Goal: Task Accomplishment & Management: Contribute content

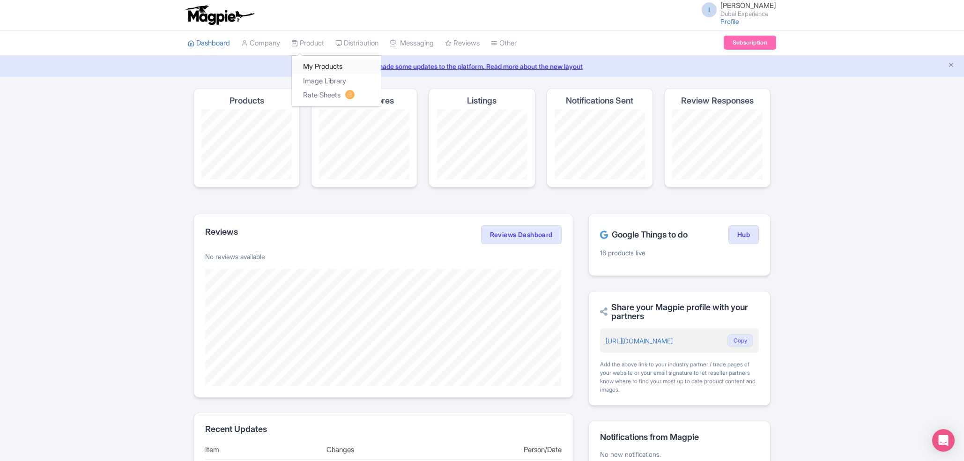
click at [328, 67] on link "My Products" at bounding box center [336, 67] width 89 height 15
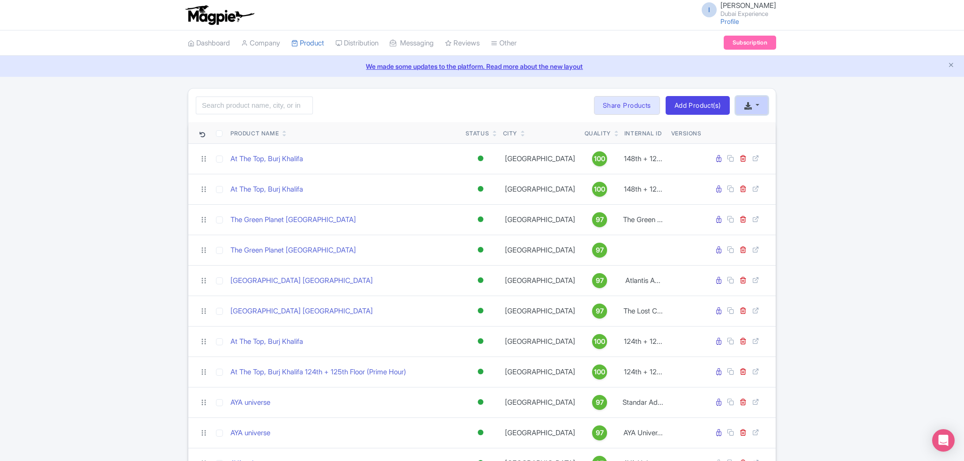
click at [749, 104] on icon "button" at bounding box center [748, 105] width 7 height 7
click at [696, 105] on link "Add Product(s)" at bounding box center [698, 105] width 64 height 19
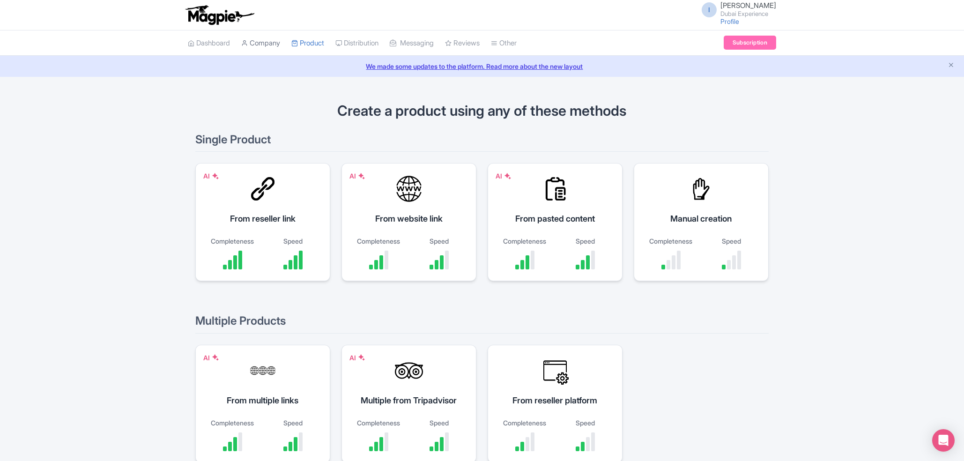
click at [259, 46] on link "Company" at bounding box center [260, 43] width 39 height 26
click at [315, 41] on link "Product" at bounding box center [307, 43] width 33 height 26
click at [319, 65] on link "My Products" at bounding box center [336, 67] width 89 height 15
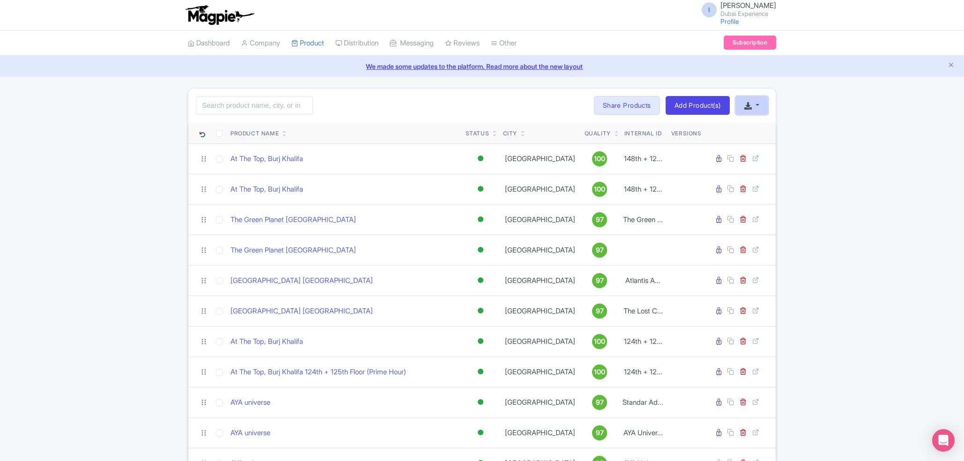
click at [759, 98] on button "button" at bounding box center [752, 105] width 33 height 19
click at [815, 87] on div "I Imshan Ifthikar Dubai Experience Profile Users Settings Sign out Dashboard Co…" at bounding box center [482, 336] width 964 height 673
click at [326, 69] on link "My Products" at bounding box center [336, 67] width 89 height 15
click at [687, 100] on link "Add Product(s)" at bounding box center [698, 105] width 64 height 19
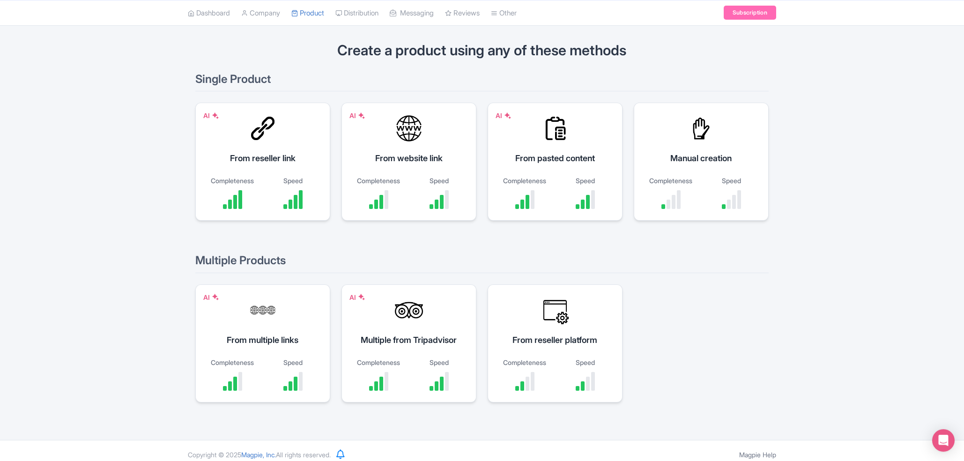
scroll to position [61, 0]
click at [330, 35] on link "My Products" at bounding box center [336, 37] width 89 height 15
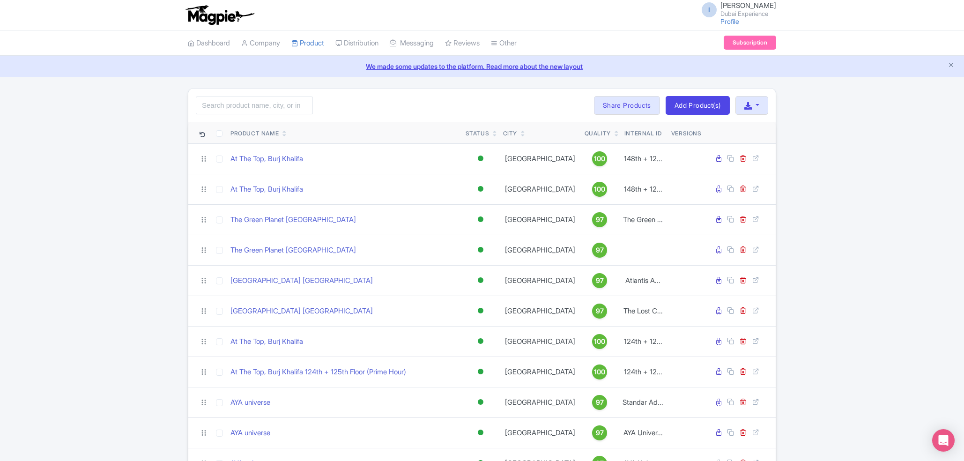
click at [748, 112] on button "button" at bounding box center [752, 105] width 33 height 19
click at [943, 220] on div "Search Bulk Actions Delete Add to Collection Share Products Add to Collection C…" at bounding box center [482, 375] width 964 height 574
click at [753, 112] on button "button" at bounding box center [752, 105] width 33 height 19
click at [741, 104] on button "button" at bounding box center [752, 105] width 33 height 19
drag, startPoint x: 702, startPoint y: 91, endPoint x: 705, endPoint y: 102, distance: 11.1
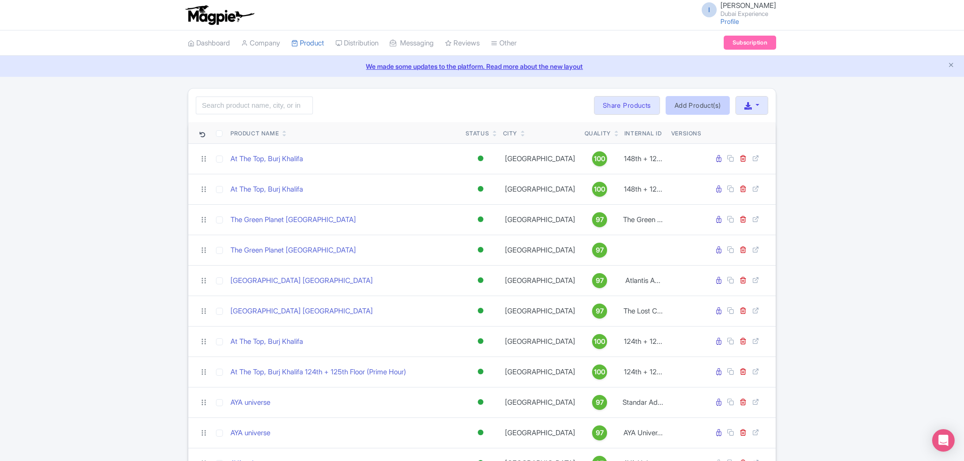
click at [705, 102] on div "Search Bulk Actions Delete Add to Collection Share Products Add to Collection C…" at bounding box center [482, 106] width 588 height 34
click at [705, 102] on link "Add Product(s)" at bounding box center [698, 105] width 64 height 19
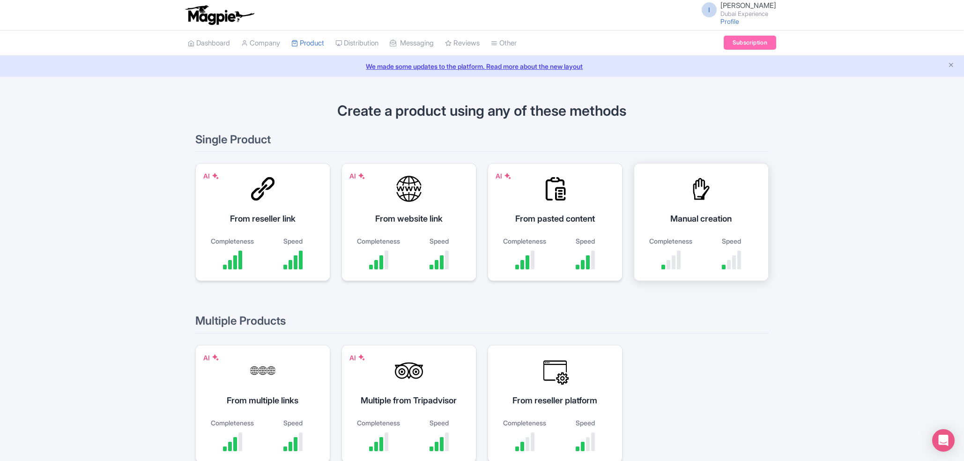
click at [682, 214] on div "Manual creation" at bounding box center [702, 218] width 112 height 13
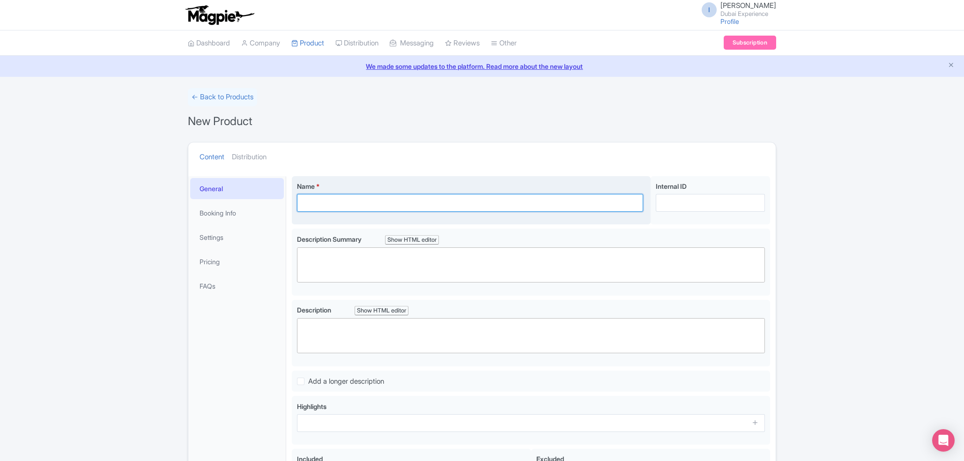
click at [565, 198] on input "Name *" at bounding box center [470, 203] width 346 height 18
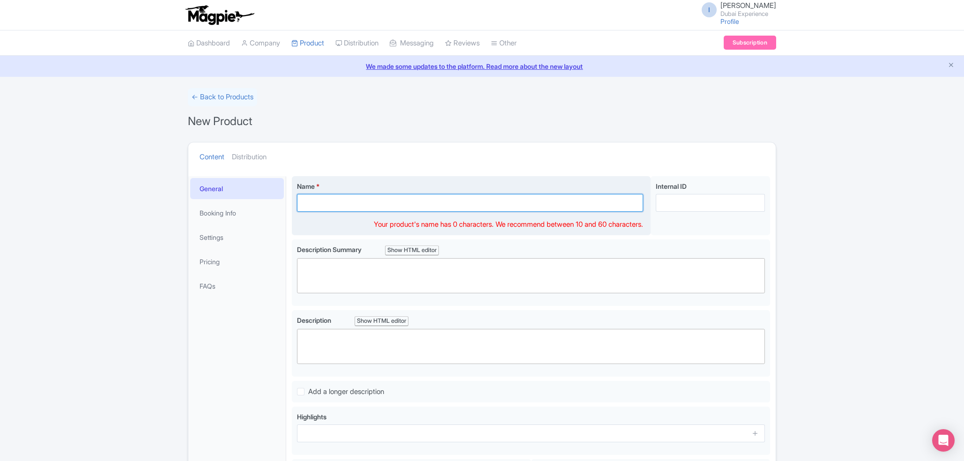
click at [363, 206] on input "Name *" at bounding box center [470, 203] width 346 height 18
paste input "Madame Tussauds [GEOGRAPHIC_DATA]"
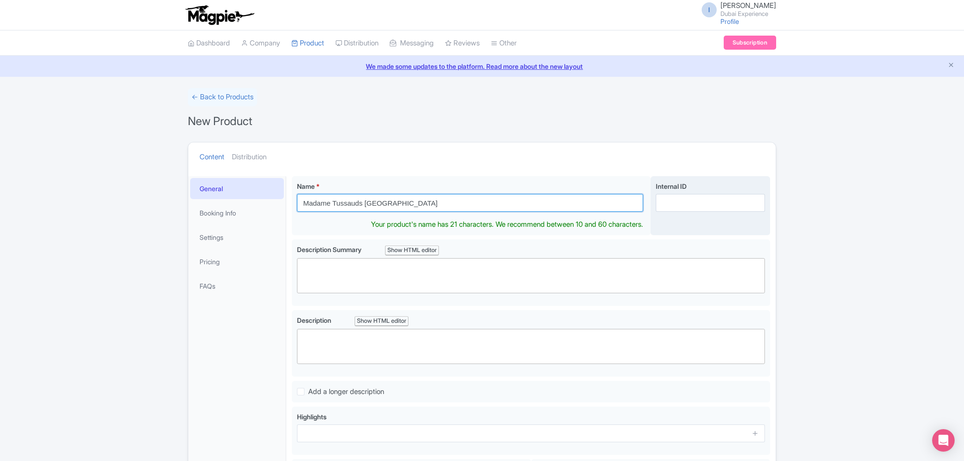
type input "Madame Tussauds [GEOGRAPHIC_DATA]"
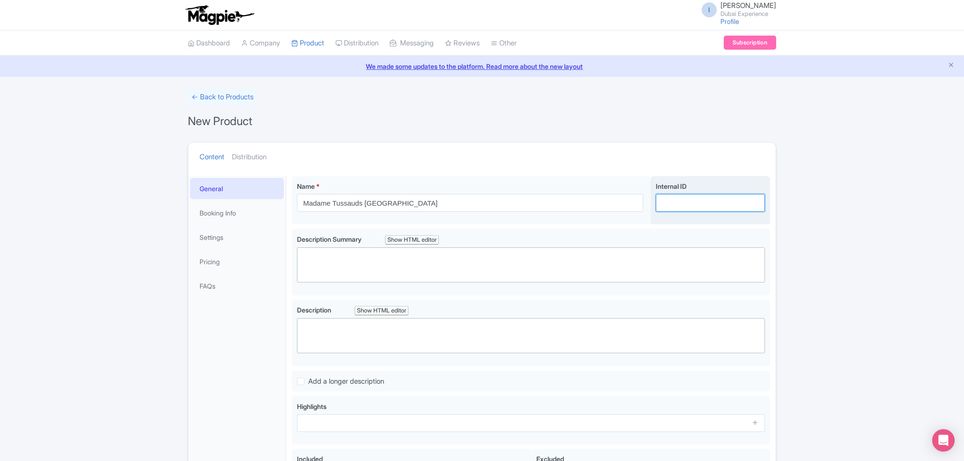
click at [670, 199] on input "Internal ID" at bounding box center [710, 203] width 109 height 18
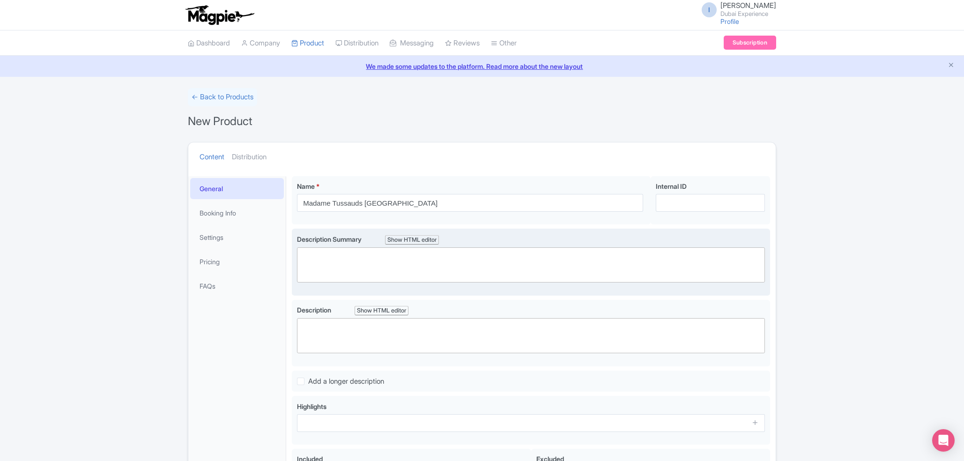
click at [560, 282] on trix-editor at bounding box center [531, 264] width 468 height 35
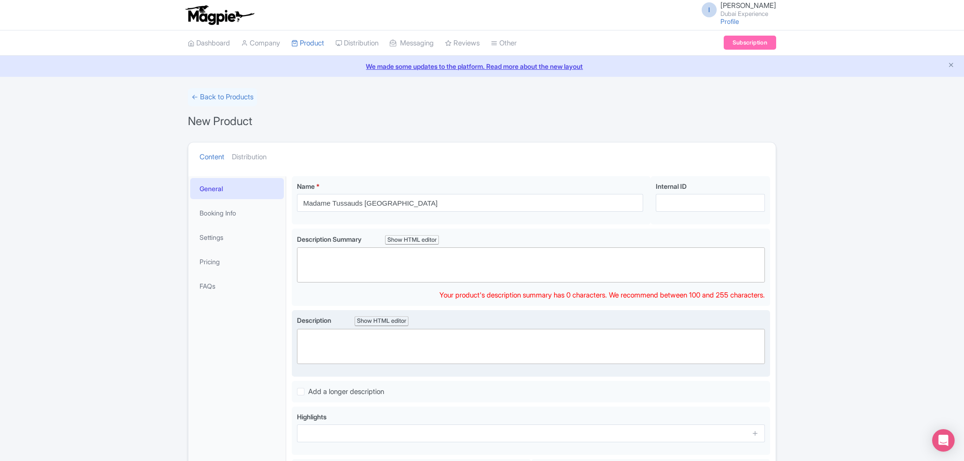
click at [501, 345] on trix-editor at bounding box center [531, 346] width 468 height 35
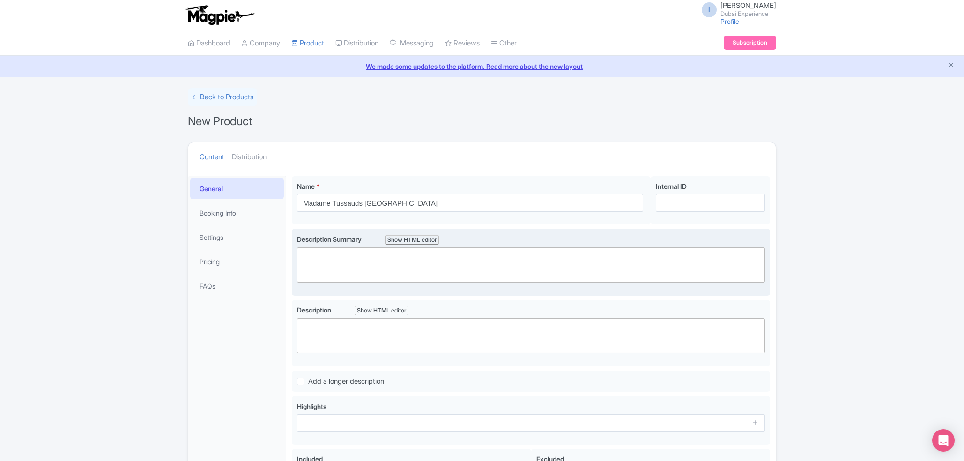
click at [494, 284] on div "Description Summary Show HTML editor Bold Italic Strikethrough Link Heading Quo…" at bounding box center [531, 262] width 468 height 56
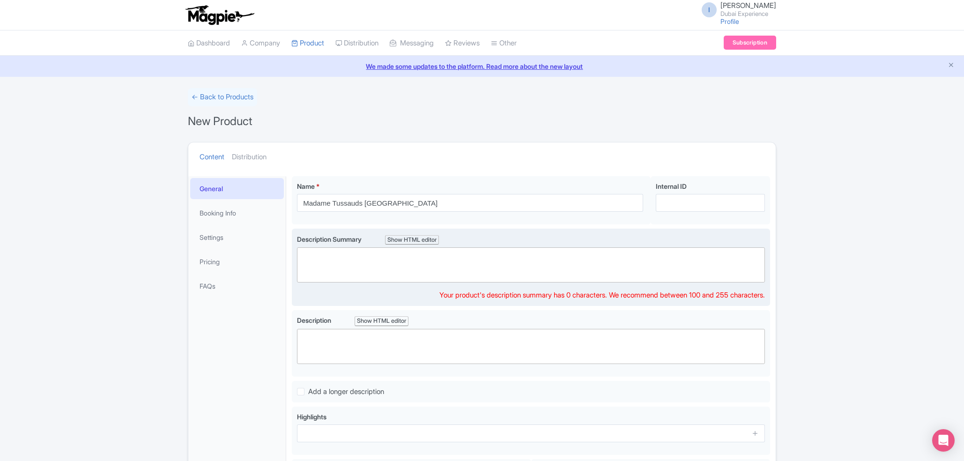
click at [490, 269] on trix-editor at bounding box center [531, 264] width 468 height 35
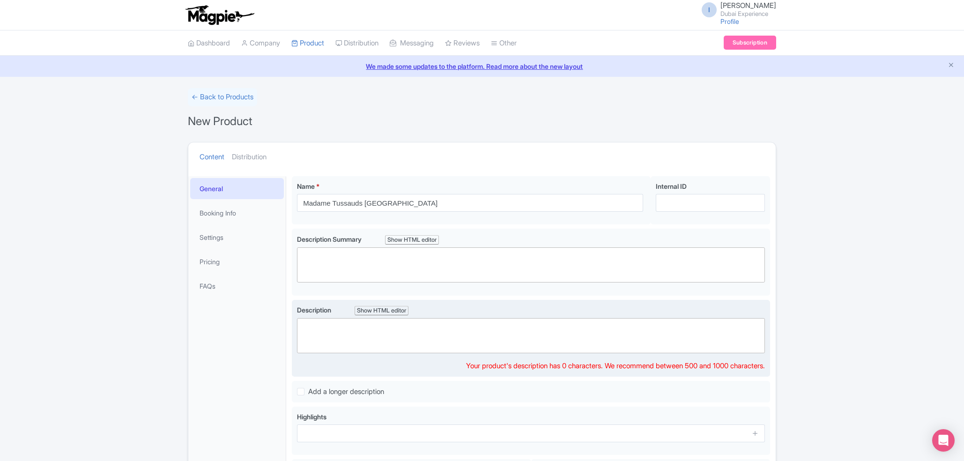
click at [496, 344] on trix-editor at bounding box center [531, 335] width 468 height 35
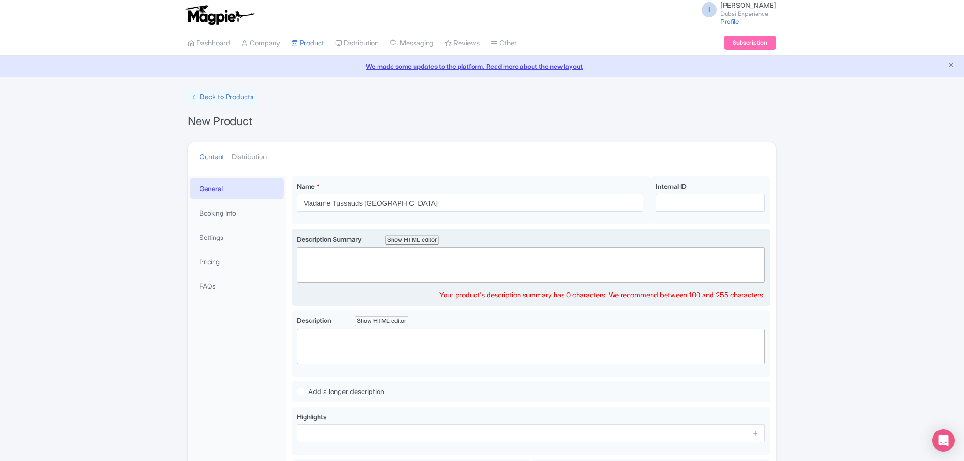
click at [408, 279] on trix-editor at bounding box center [531, 264] width 468 height 35
paste trix-editor "<div>Madame Tussauds Dubai offers a dazzling experience, where visitors can get…"
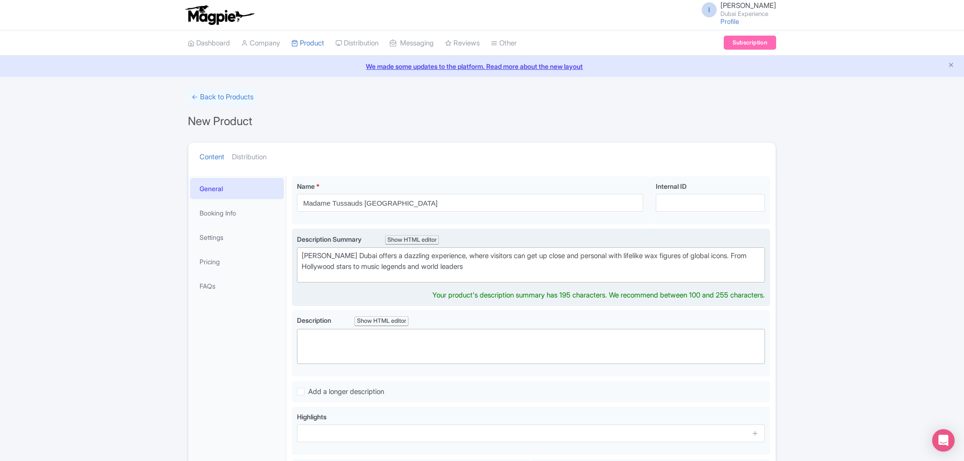
type trix-editor "<div>Madame Tussauds Dubai offers a dazzling experience, where visitors can get…"
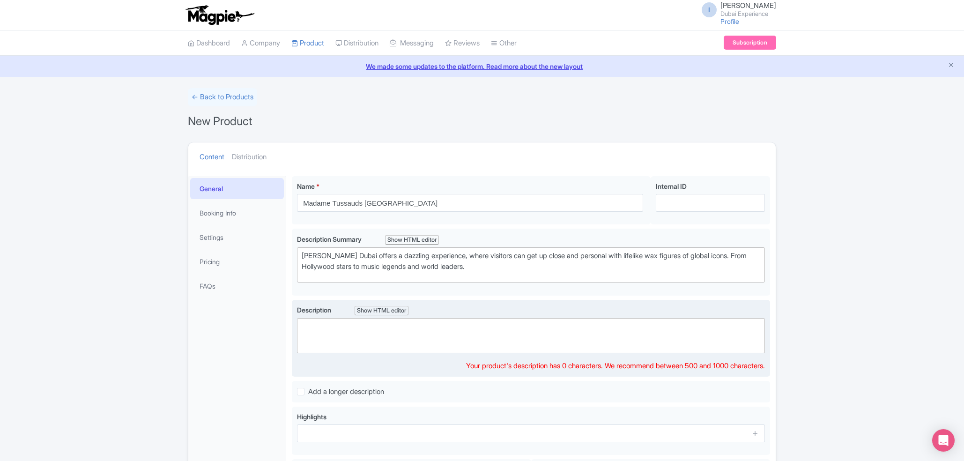
click at [445, 341] on trix-editor at bounding box center [531, 335] width 468 height 35
click at [464, 328] on trix-editor at bounding box center [531, 335] width 468 height 35
paste trix-editor "<div>&nbsp;Step into the world of fame and fantasy at Madame Tussauds Dubai, a …"
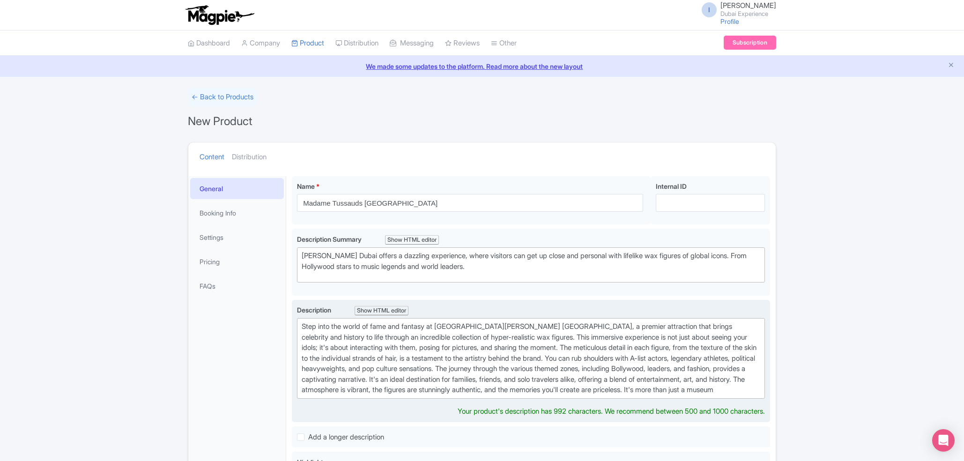
type trix-editor "<div>&nbsp;Step into the world of fame and fantasy at Madame Tussauds Dubai, a …"
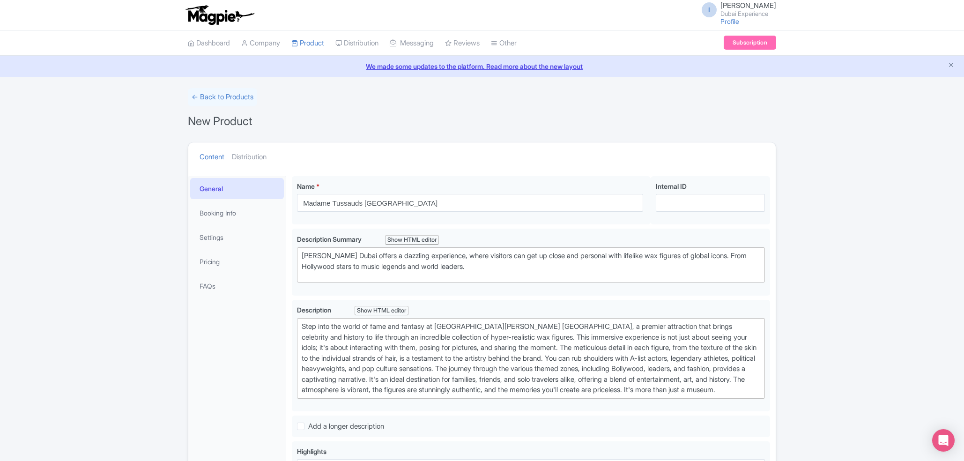
drag, startPoint x: 945, startPoint y: 175, endPoint x: 964, endPoint y: 198, distance: 30.3
click at [964, 198] on html "I Imshan Ifthikar Dubai Experience Profile Users Settings Sign out Dashboard Co…" at bounding box center [482, 230] width 964 height 461
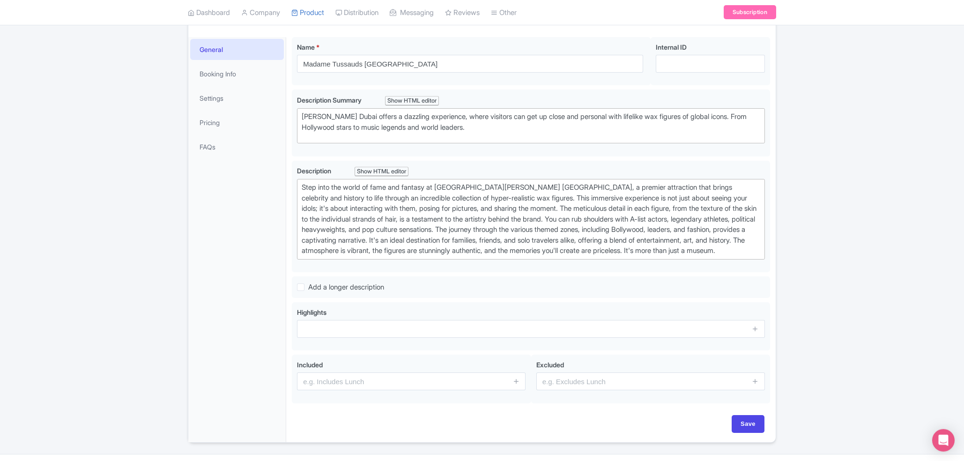
scroll to position [173, 0]
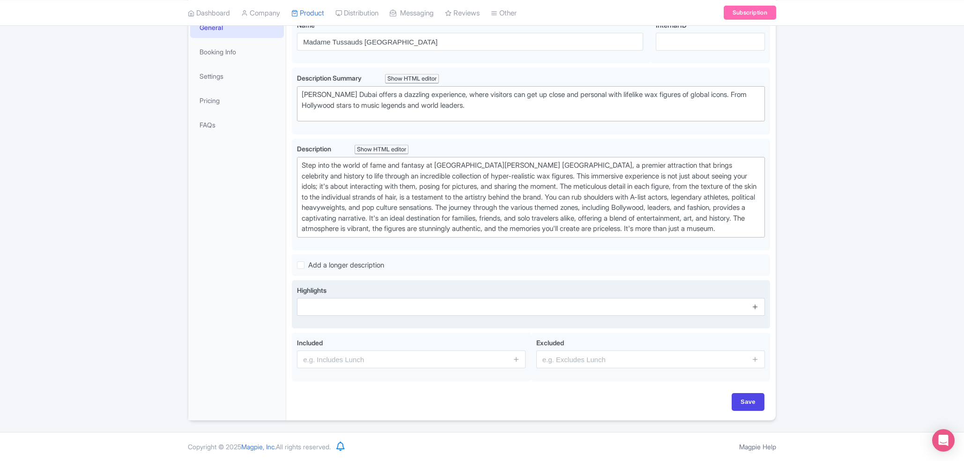
click at [755, 306] on icon at bounding box center [755, 306] width 7 height 7
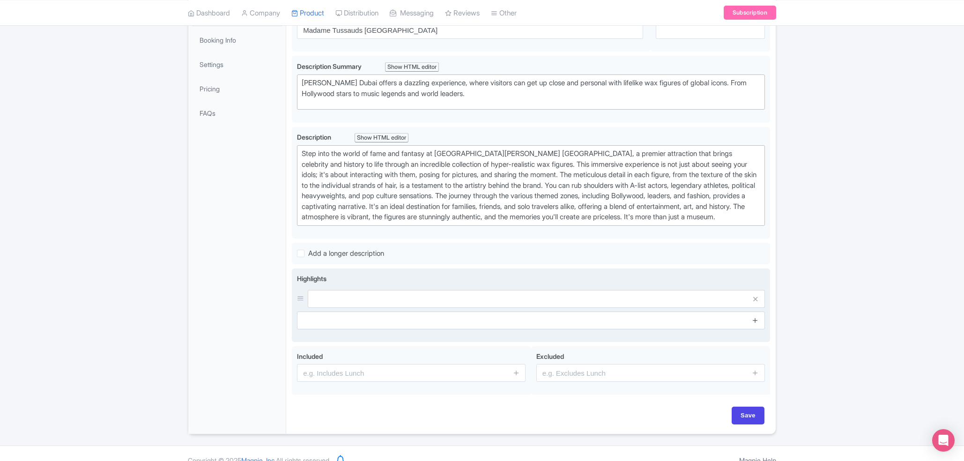
click at [755, 324] on icon at bounding box center [755, 320] width 7 height 7
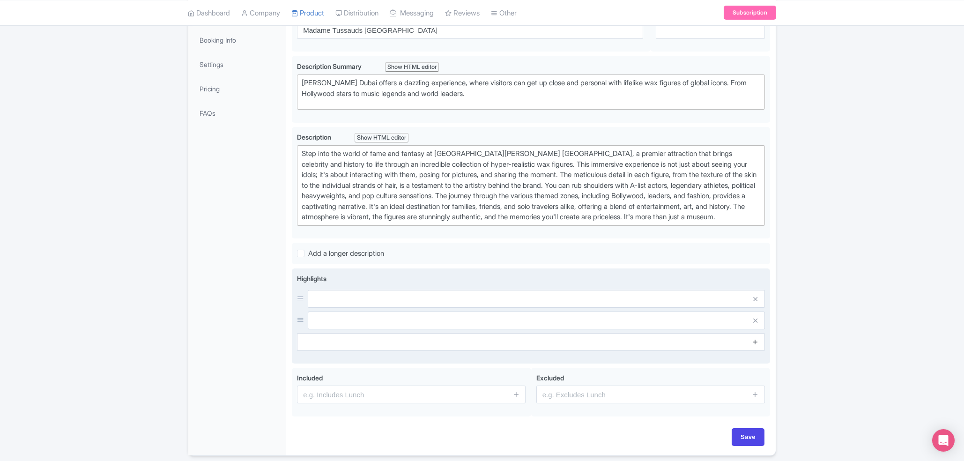
click at [759, 345] on icon at bounding box center [755, 341] width 7 height 7
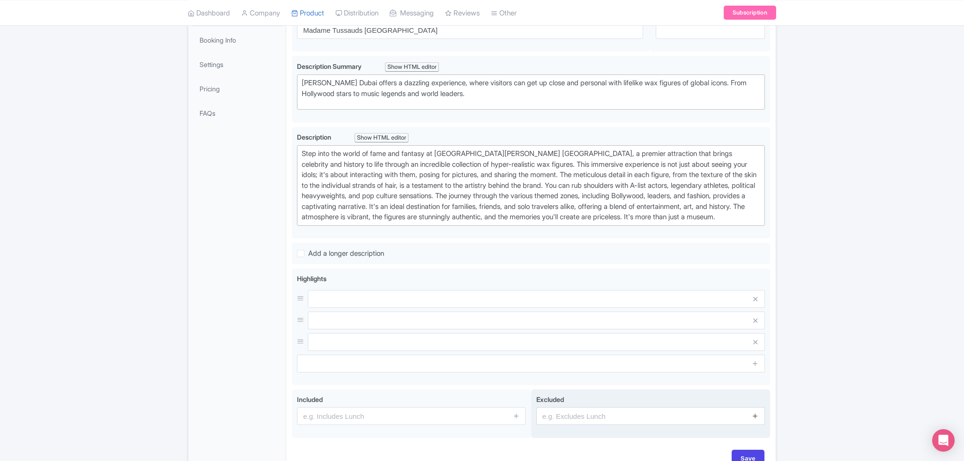
click at [758, 419] on icon at bounding box center [755, 415] width 7 height 7
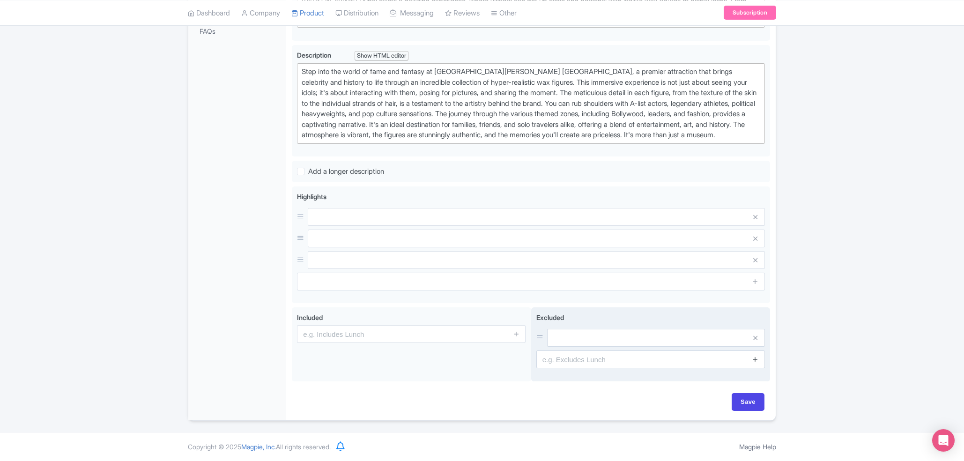
click at [753, 363] on icon at bounding box center [755, 359] width 7 height 7
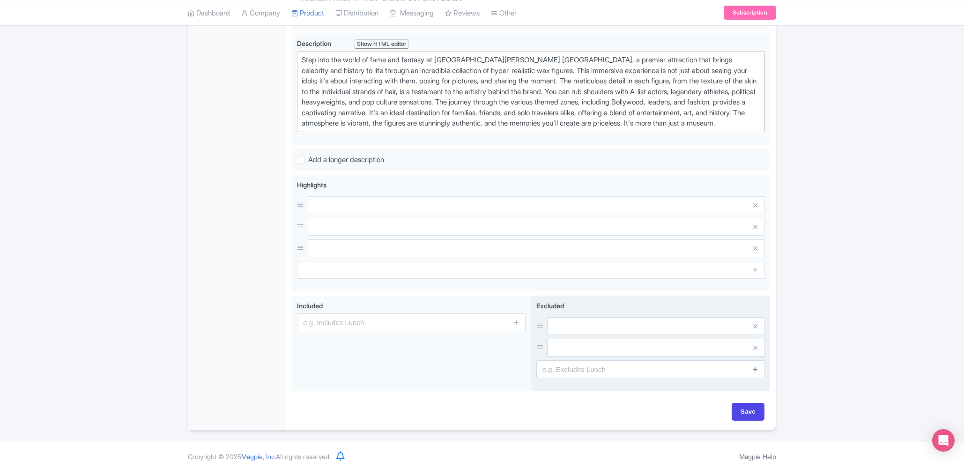
click at [757, 375] on link at bounding box center [755, 369] width 7 height 11
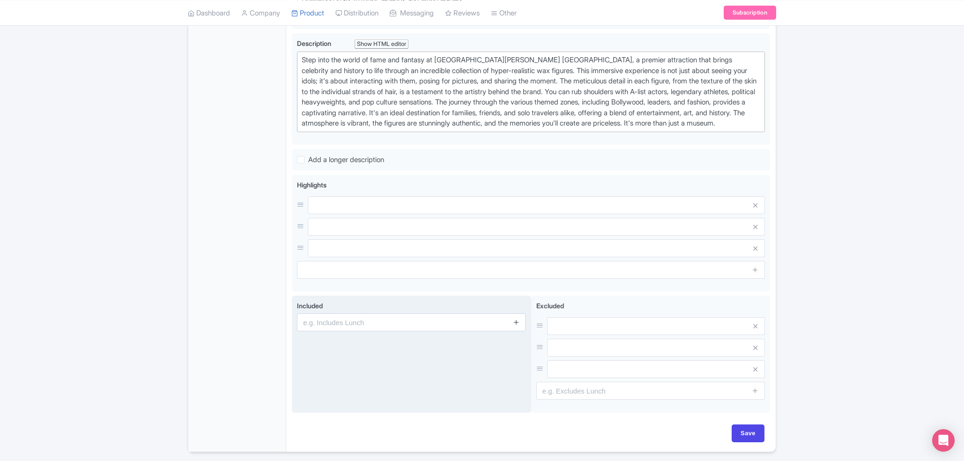
click at [518, 326] on icon at bounding box center [516, 322] width 7 height 7
click at [517, 353] on link at bounding box center [516, 348] width 7 height 11
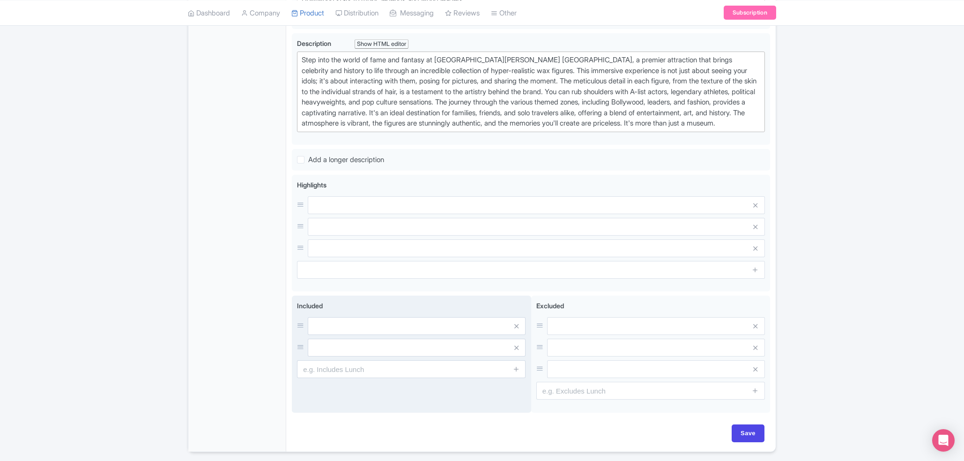
click at [515, 378] on span at bounding box center [516, 369] width 19 height 18
click at [515, 373] on icon at bounding box center [516, 369] width 7 height 7
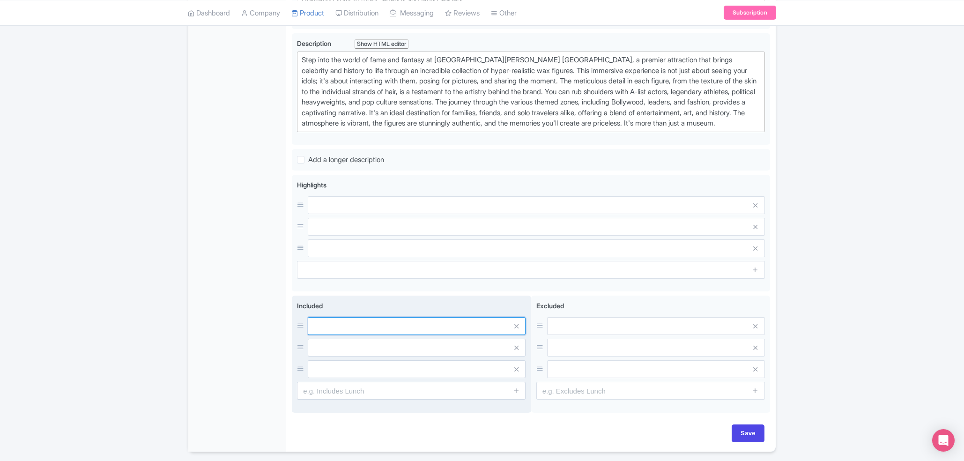
click at [379, 335] on input "text" at bounding box center [417, 326] width 218 height 18
paste input "Access to all themed zones"
type input "Access to all themed zones"
click at [381, 335] on input "text" at bounding box center [417, 326] width 218 height 18
click at [353, 335] on input "text" at bounding box center [417, 326] width 218 height 18
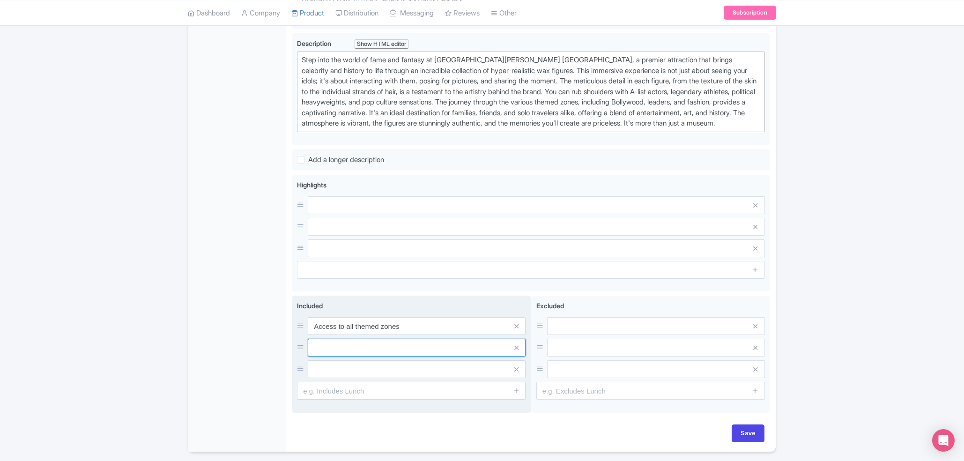
paste input "Photo opportunities"
type input "Photo opportunities"
click at [362, 335] on input "text" at bounding box center [417, 326] width 218 height 18
paste input "Interactive exhibits"
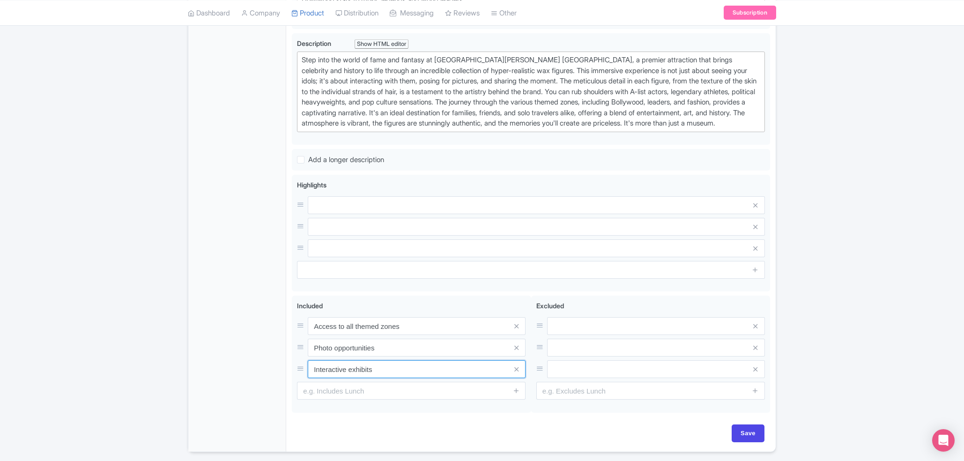
type input "Interactive exhibits"
drag, startPoint x: 379, startPoint y: 412, endPoint x: 373, endPoint y: 408, distance: 7.3
click at [373, 408] on div "Included Access to all themed zones Photo opportunities Interactive exhibits" at bounding box center [411, 354] width 239 height 117
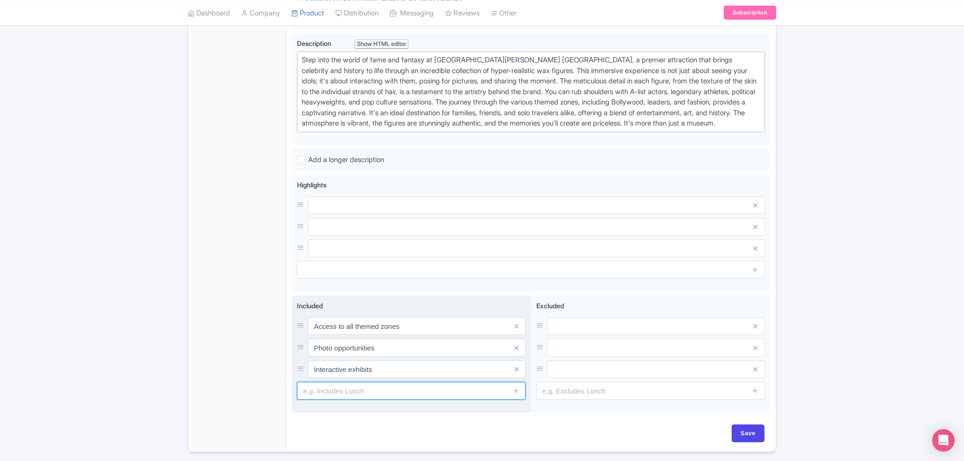
click at [373, 400] on input "text" at bounding box center [411, 391] width 229 height 18
paste input "Audio guide"
click at [373, 400] on input "Audio guide" at bounding box center [411, 391] width 229 height 18
type input "Audio guide"
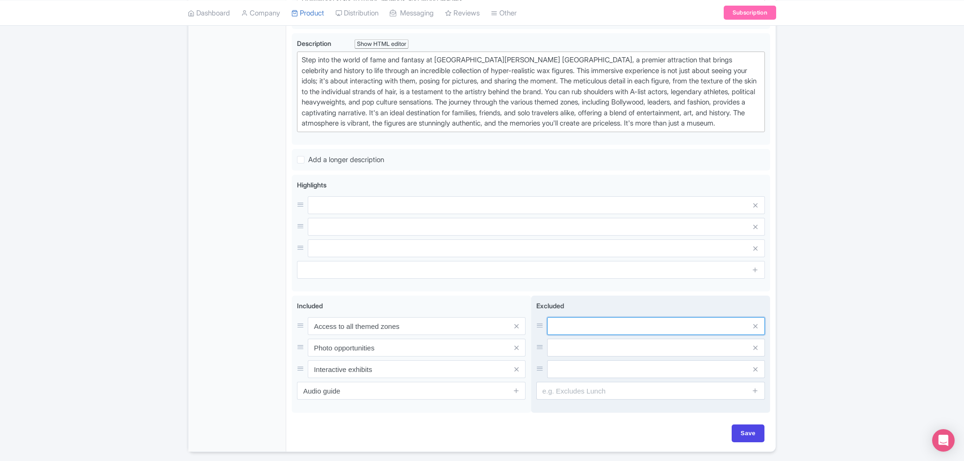
click at [623, 335] on input "text" at bounding box center [656, 326] width 218 height 18
paste input "Food and beverages"
type input "Food and Beverages"
click at [595, 335] on input "text" at bounding box center [656, 326] width 218 height 18
paste input "Souvenirs and merchandise"
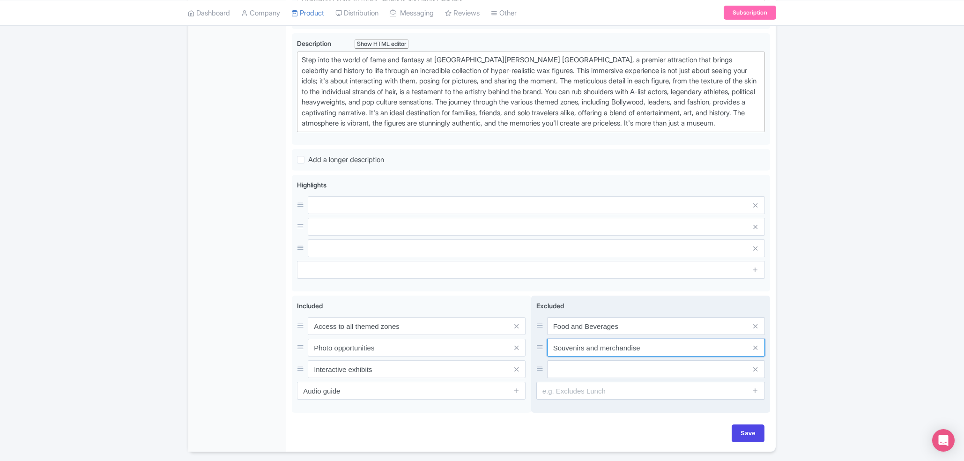
type input "Souvenirs and merchandise"
click at [603, 335] on input "text" at bounding box center [656, 326] width 218 height 18
click at [595, 335] on input "text" at bounding box center [656, 326] width 218 height 18
paste input "pecial events or workshops"
click at [554, 335] on input "pecial events or workshops" at bounding box center [656, 326] width 218 height 18
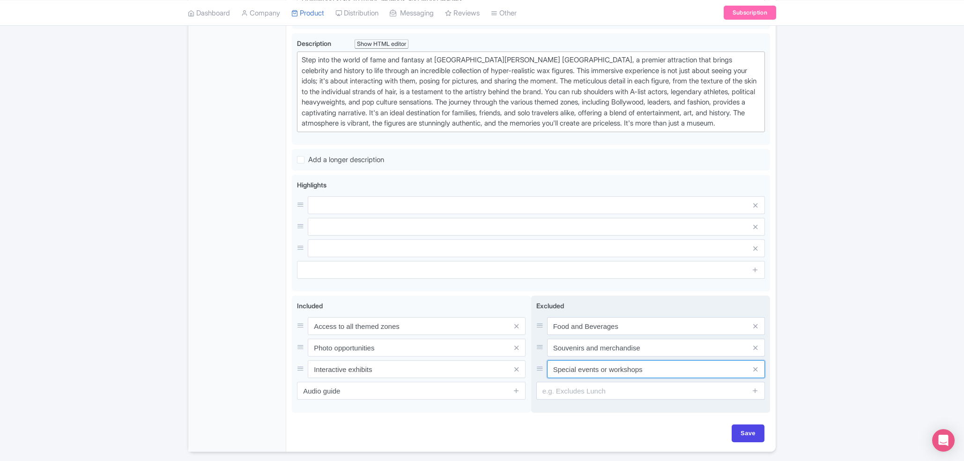
type input "Special events or workshops"
click at [565, 396] on input "text" at bounding box center [651, 391] width 229 height 18
click at [600, 400] on input "text" at bounding box center [651, 391] width 229 height 18
paste input "Parking fees"
type input "Parking fees"
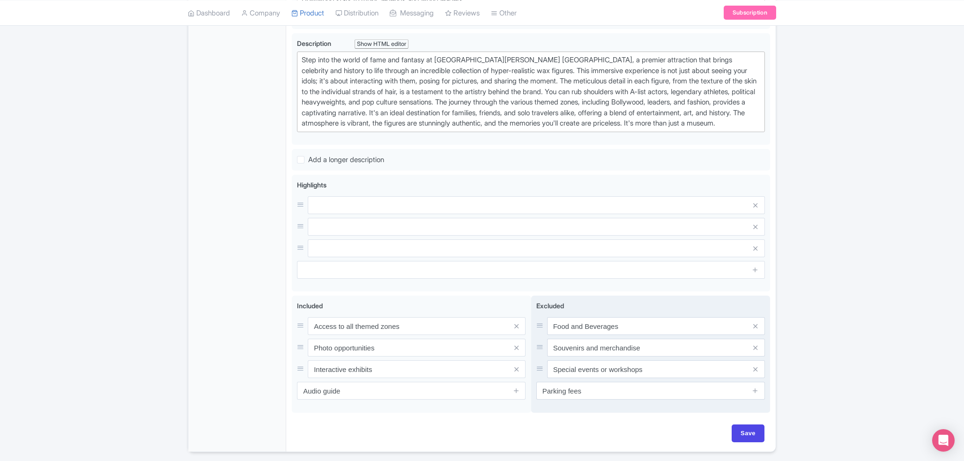
click at [758, 374] on span at bounding box center [755, 369] width 19 height 18
click at [827, 371] on div "← Back to Products New Product Content Distribution Confirm Copy Operation Yes,…" at bounding box center [482, 136] width 964 height 631
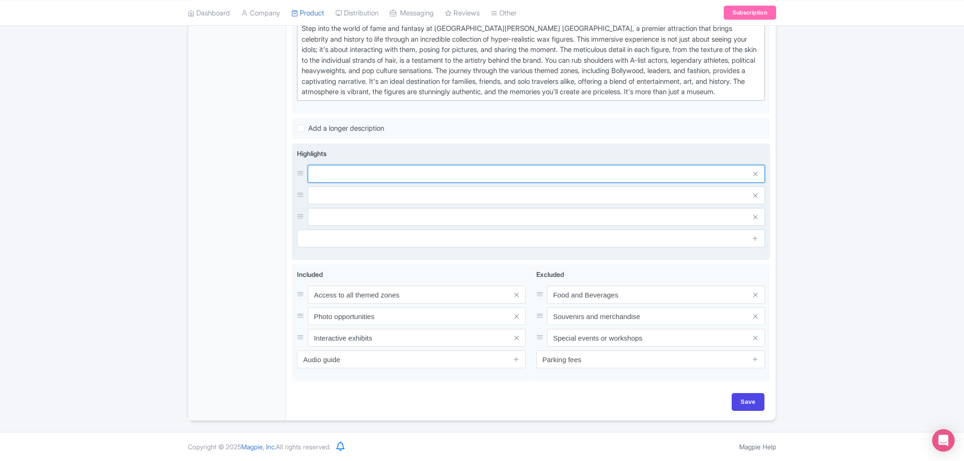
click at [391, 170] on input "text" at bounding box center [536, 174] width 457 height 18
paste input "Meet your favorite stars"
type input "Meet your favorite stars"
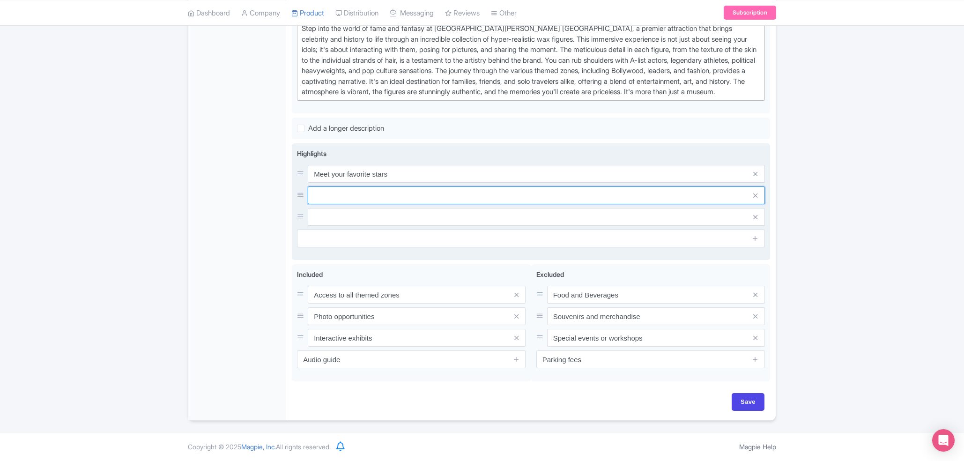
click at [405, 183] on input "text" at bounding box center [536, 174] width 457 height 18
click at [448, 183] on input "text" at bounding box center [536, 174] width 457 height 18
paste input "Immersive themed zones"
type input "Immersive themed zones"
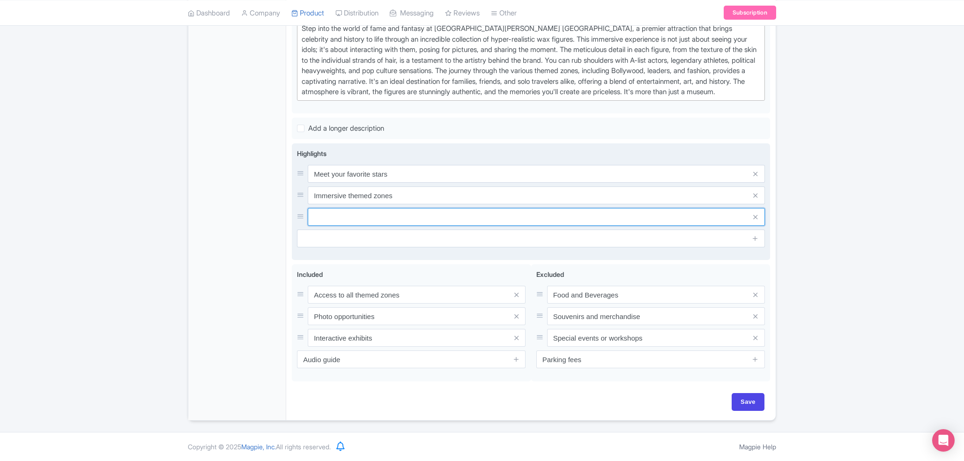
click at [448, 183] on input "text" at bounding box center [536, 174] width 457 height 18
click at [316, 183] on input "text" at bounding box center [536, 174] width 457 height 18
paste input "High-tech craftsmanship"
type input "High-tech craftsmanship"
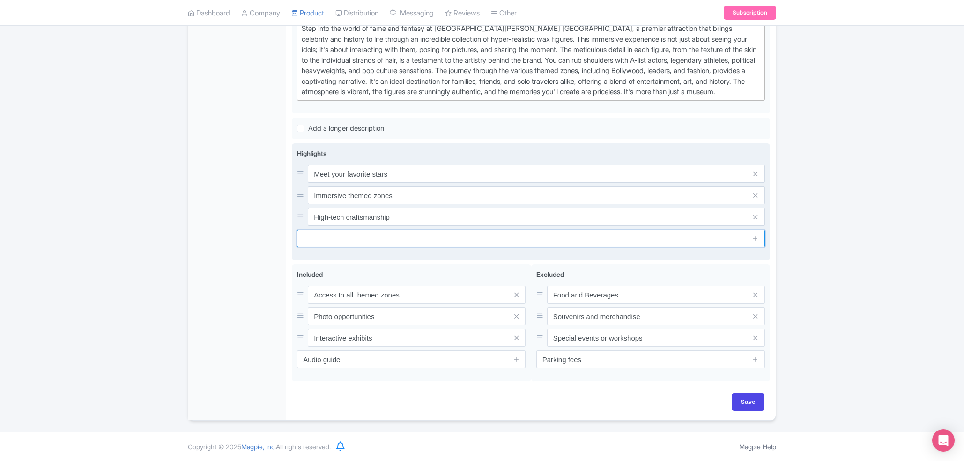
click at [431, 230] on input "text" at bounding box center [531, 239] width 468 height 18
paste input "Family-friendly fun"
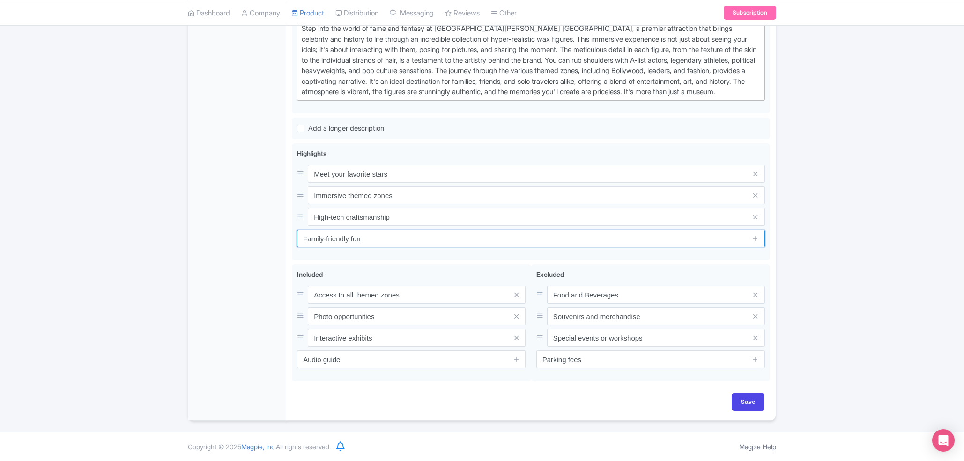
type input "Family-friendly fun"
click at [950, 307] on div "← Back to Products New Product Content Distribution Confirm Copy Operation Yes,…" at bounding box center [482, 105] width 964 height 631
click at [744, 399] on input "Save" at bounding box center [748, 402] width 33 height 18
type input "Saving..."
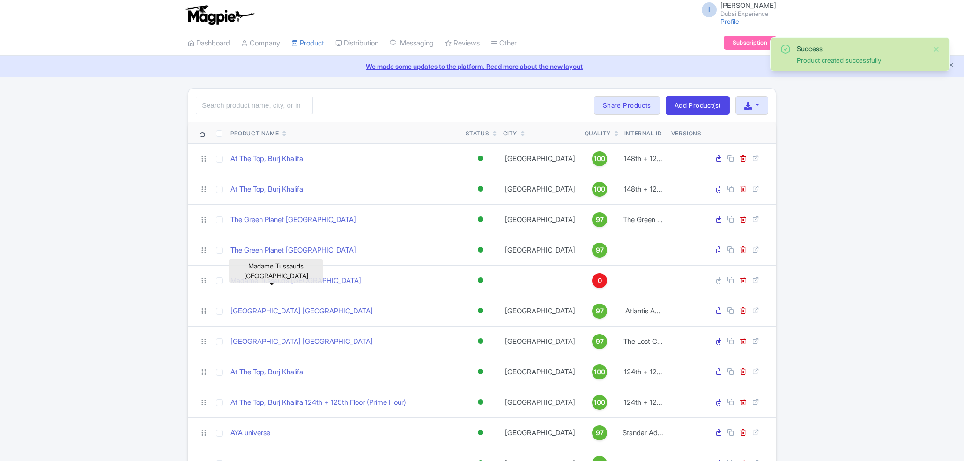
click at [303, 276] on link "Madame Tussauds [GEOGRAPHIC_DATA]" at bounding box center [296, 281] width 131 height 11
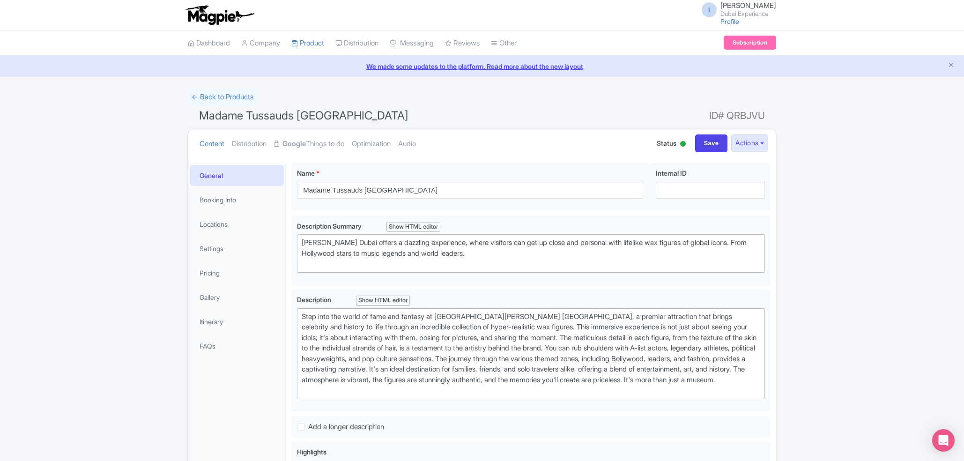
click at [229, 198] on link "Booking Info" at bounding box center [237, 199] width 94 height 21
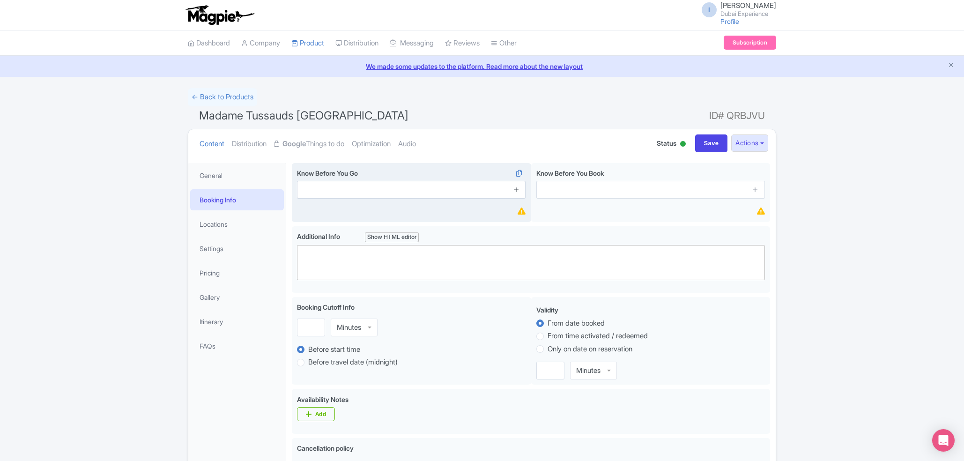
click at [519, 187] on link at bounding box center [516, 190] width 7 height 11
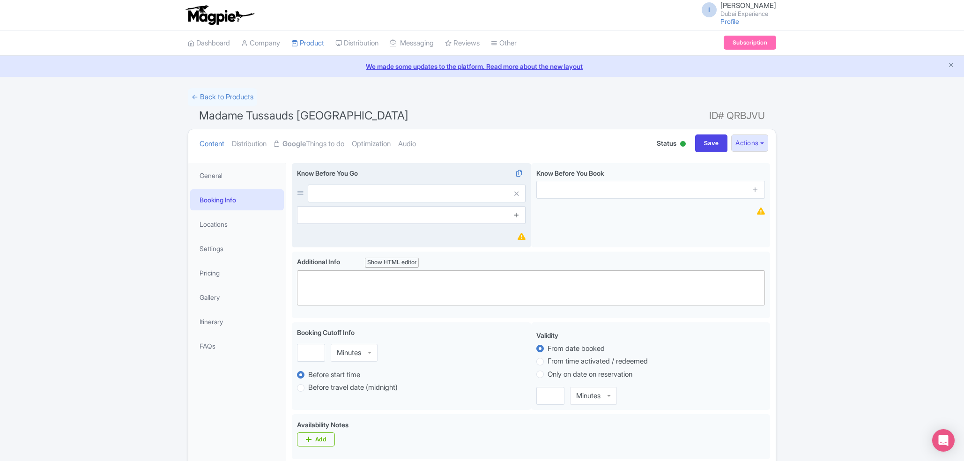
drag, startPoint x: 514, startPoint y: 210, endPoint x: 520, endPoint y: 218, distance: 9.8
click at [520, 218] on span at bounding box center [516, 215] width 19 height 18
click at [520, 218] on icon at bounding box center [516, 214] width 7 height 7
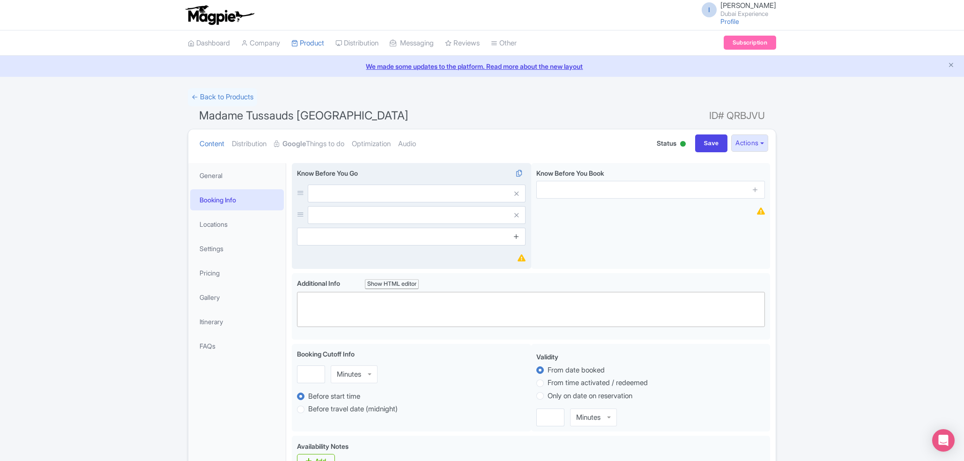
click at [514, 236] on icon at bounding box center [516, 236] width 7 height 7
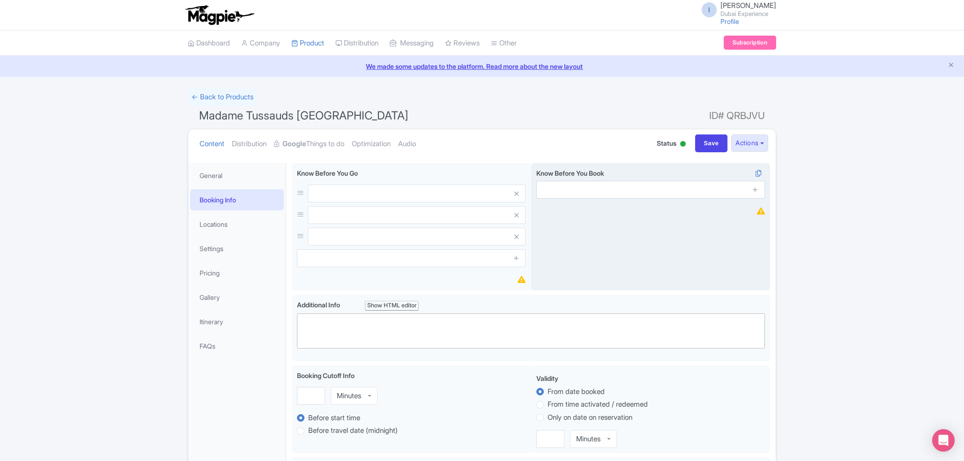
click at [752, 190] on span at bounding box center [755, 190] width 19 height 18
drag, startPoint x: 762, startPoint y: 193, endPoint x: 755, endPoint y: 192, distance: 6.6
click at [755, 192] on span at bounding box center [755, 190] width 19 height 18
click at [755, 192] on icon at bounding box center [755, 189] width 7 height 7
click at [756, 220] on link at bounding box center [755, 215] width 7 height 11
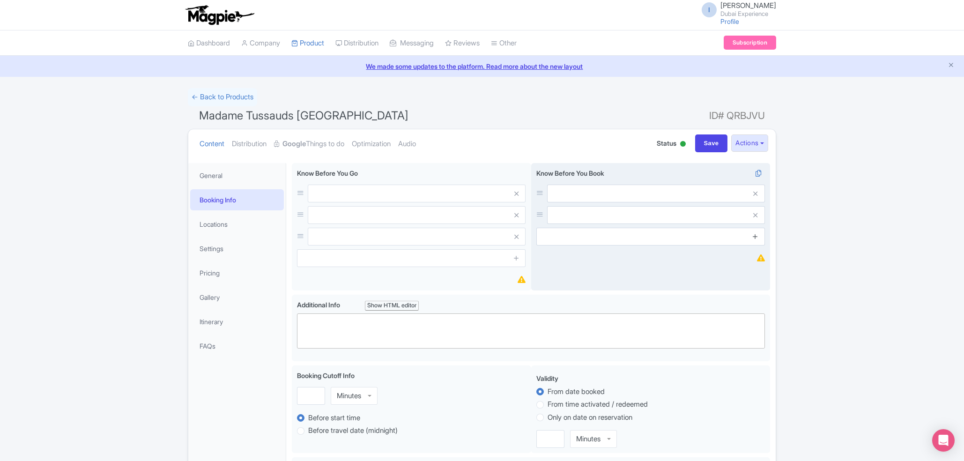
drag, startPoint x: 754, startPoint y: 244, endPoint x: 758, endPoint y: 233, distance: 11.4
click at [758, 233] on span at bounding box center [755, 237] width 19 height 18
click at [758, 233] on link at bounding box center [755, 236] width 7 height 11
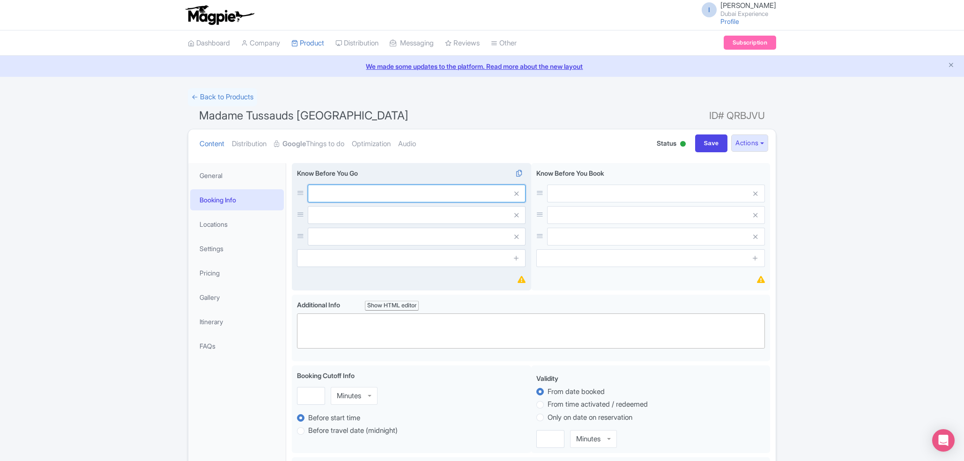
click at [395, 194] on input "text" at bounding box center [417, 194] width 218 height 18
paste input "Opening Hours"
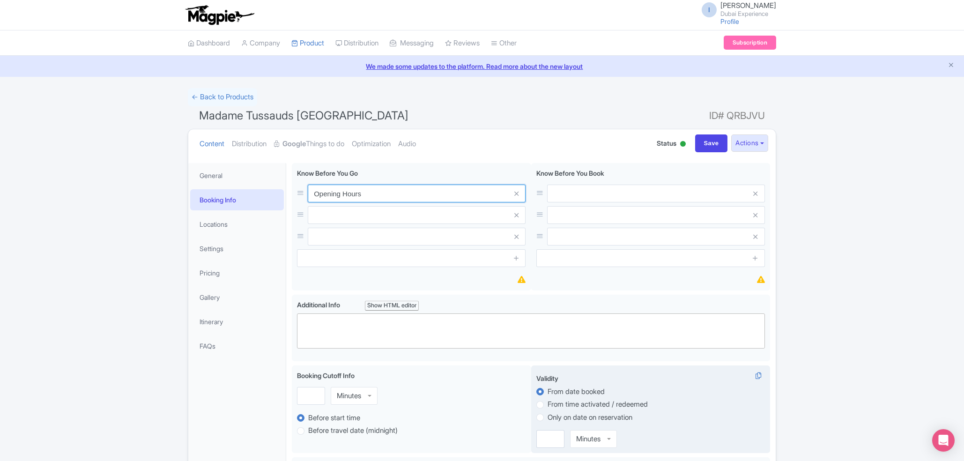
type input "Opening Hours"
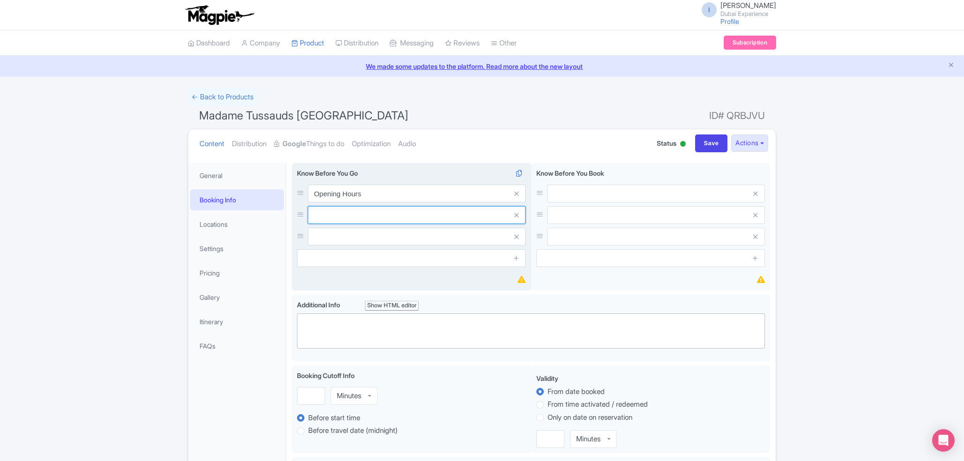
click at [353, 202] on input "text" at bounding box center [417, 194] width 218 height 18
paste input "Location and Accessibility"
type input "Location and Accessibility"
click at [364, 202] on input "text" at bounding box center [417, 194] width 218 height 18
click at [348, 202] on input "text" at bounding box center [417, 194] width 218 height 18
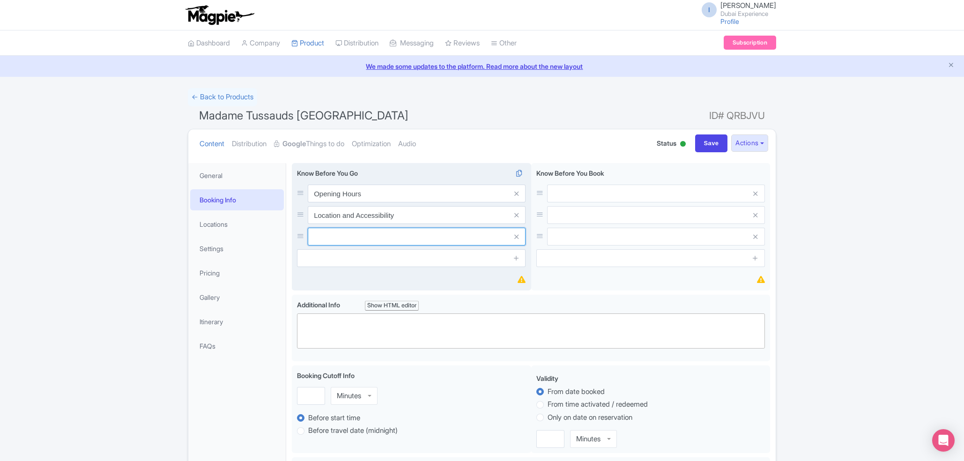
paste input "Prohibited Items"
type input "Prohibited Items"
click at [343, 255] on input "text" at bounding box center [411, 258] width 229 height 18
click at [361, 260] on input "text" at bounding box center [411, 258] width 229 height 18
paste input "Photography Tips"
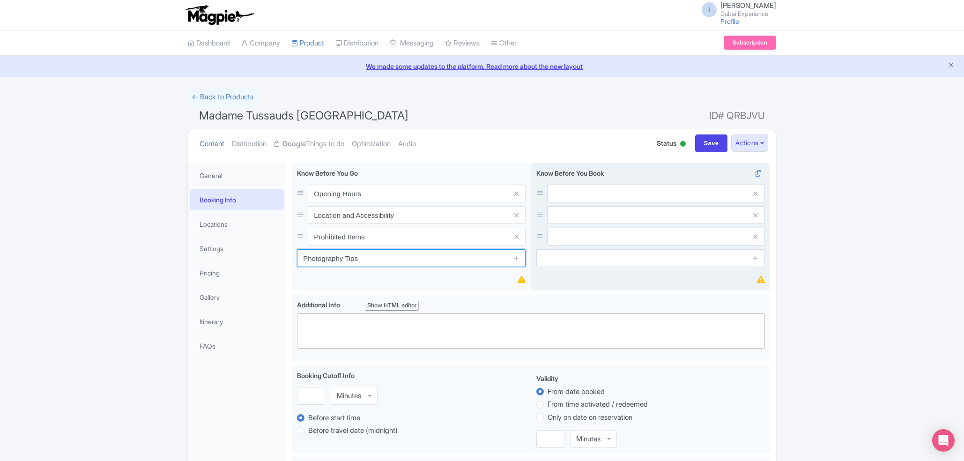
type input "Photography Tips"
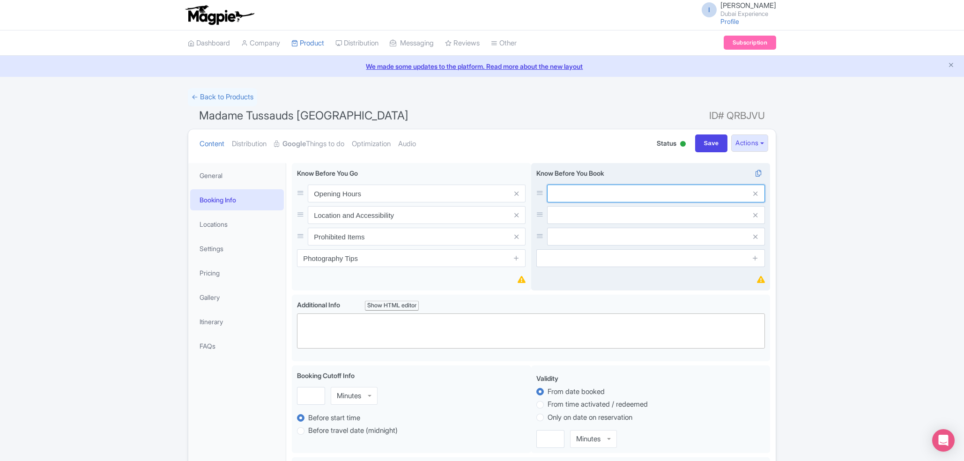
click at [584, 201] on input "text" at bounding box center [656, 194] width 218 height 18
click at [624, 198] on input "text" at bounding box center [656, 194] width 218 height 18
paste input "Online Booking is Recommended"
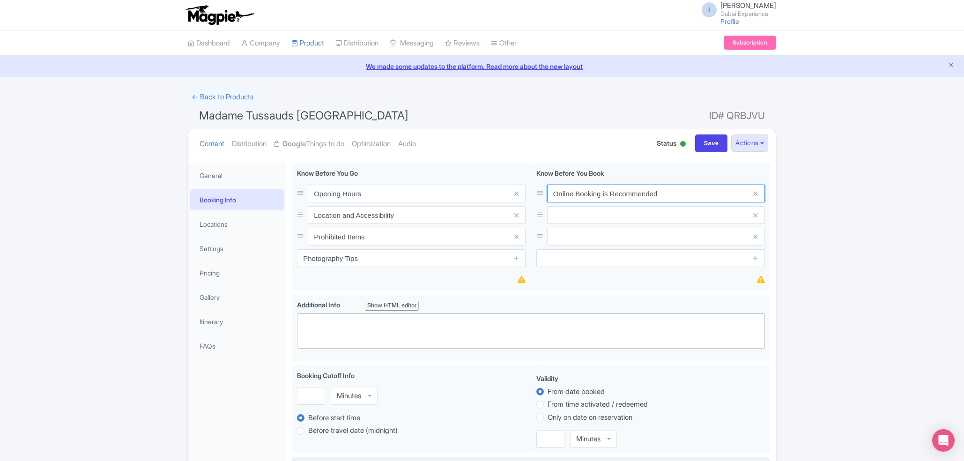
type input "Online Booking is Recommended"
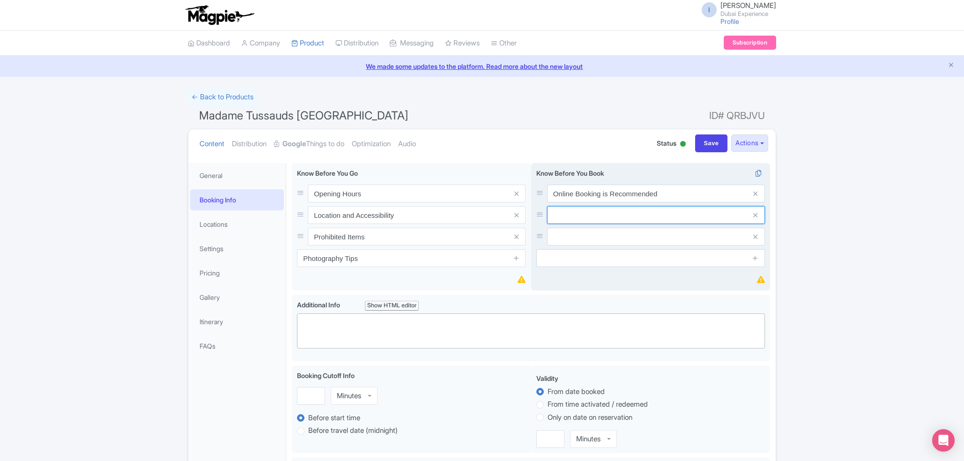
click at [581, 202] on input "text" at bounding box center [656, 194] width 218 height 18
paste input "Check for Combo Deals"
type input "Check for Combo Deals"
click at [601, 202] on input "text" at bounding box center [656, 194] width 218 height 18
click at [588, 202] on input "text" at bounding box center [656, 194] width 218 height 18
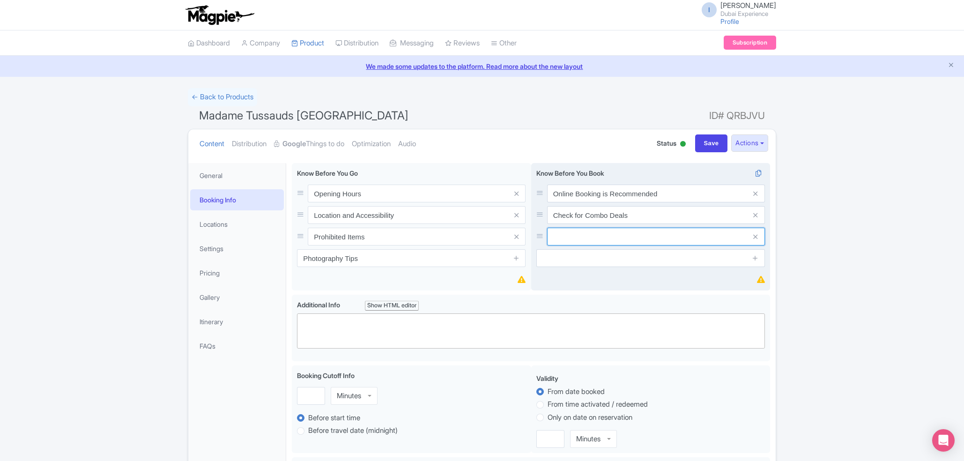
paste input "Ticket Options"
type input "Ticket Options"
click at [596, 260] on input "text" at bounding box center [651, 258] width 229 height 18
click at [575, 261] on input "text" at bounding box center [651, 258] width 229 height 18
paste input "Flexible Cancellation Policies"
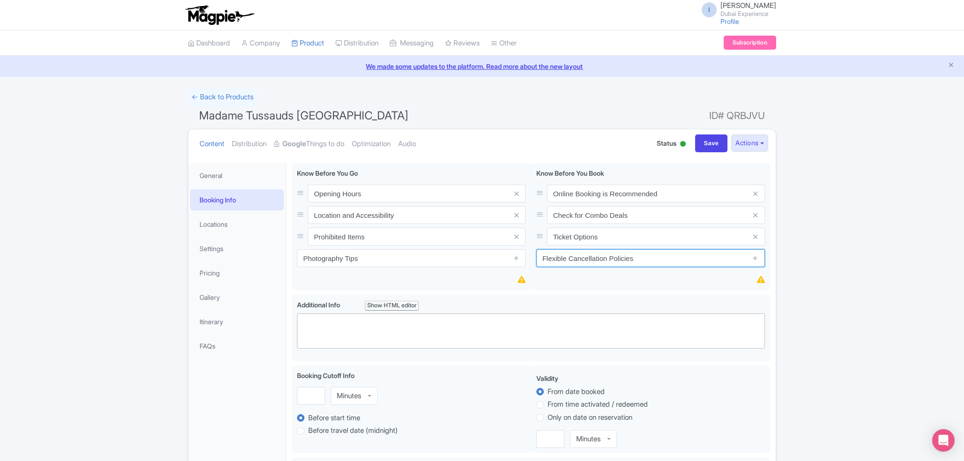
type input "Flexible Cancellation Policies"
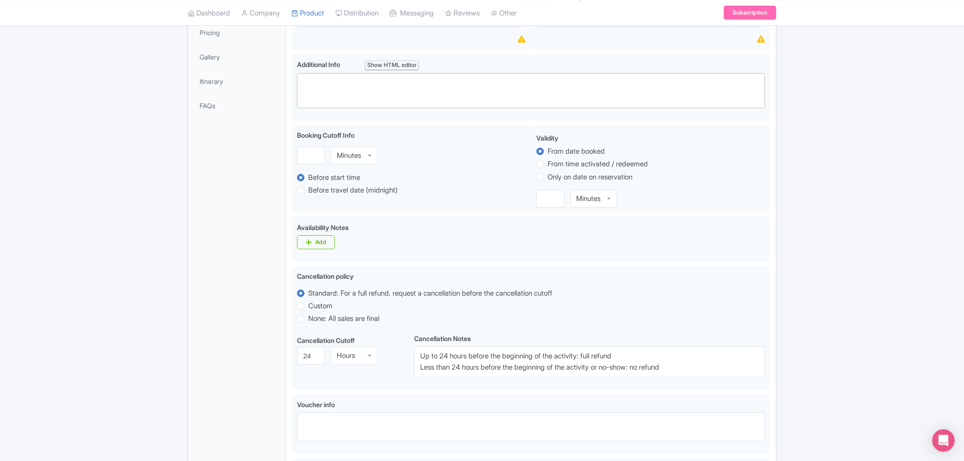
scroll to position [250, 0]
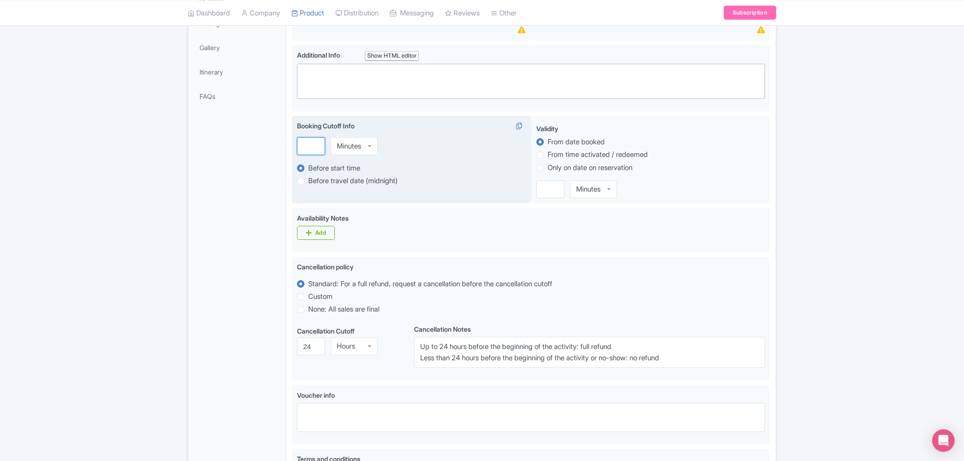
click at [306, 145] on input "number" at bounding box center [311, 146] width 28 height 18
type input "24"
click at [358, 149] on div "Minutes" at bounding box center [349, 146] width 24 height 8
click at [359, 179] on div "Booking Cutoff Info i 24 Hours Hours Minutes Hours Days Before start time Befor…" at bounding box center [411, 160] width 239 height 88
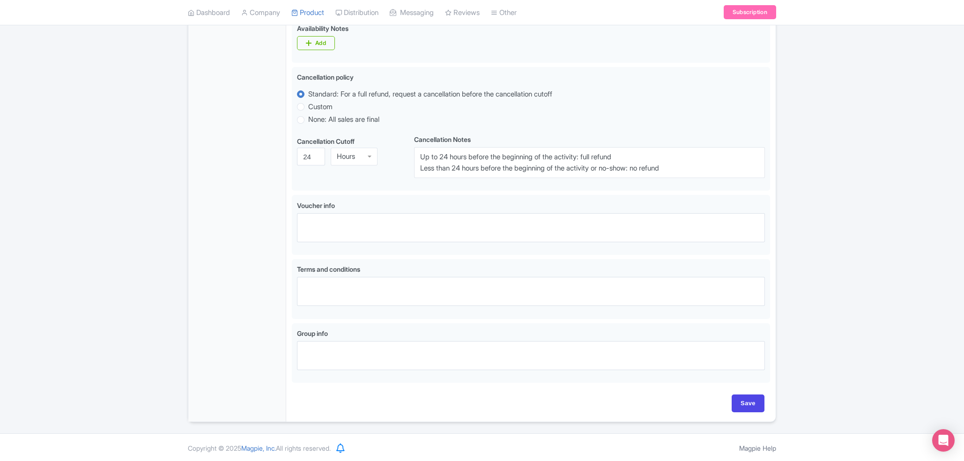
scroll to position [445, 0]
click at [745, 402] on input "Save" at bounding box center [748, 402] width 33 height 18
type input "Saving..."
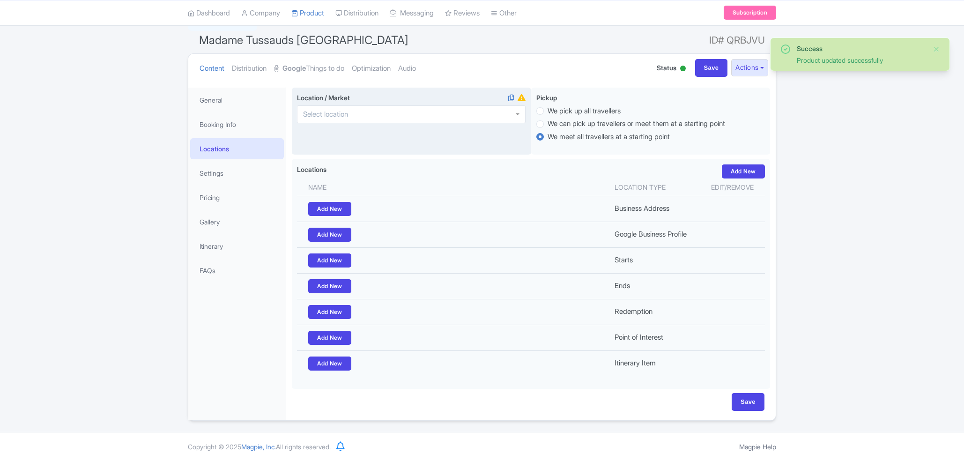
scroll to position [79, 0]
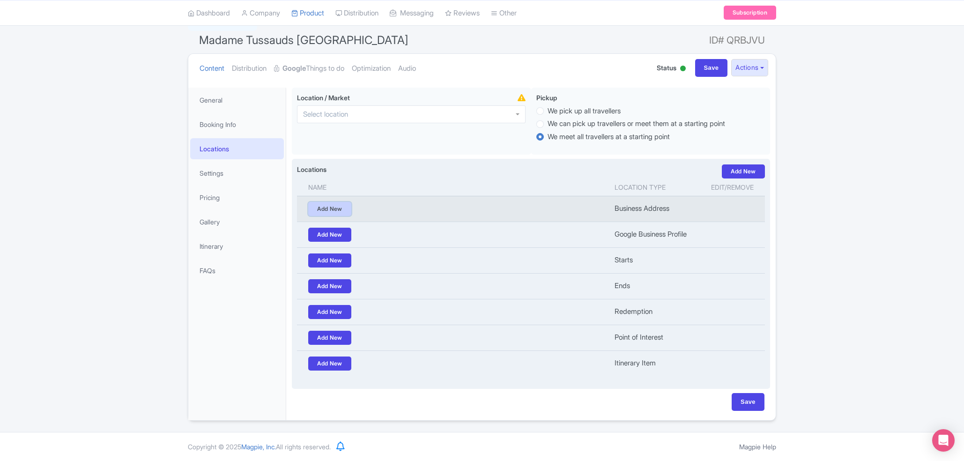
click at [334, 205] on link "Add New" at bounding box center [329, 209] width 43 height 14
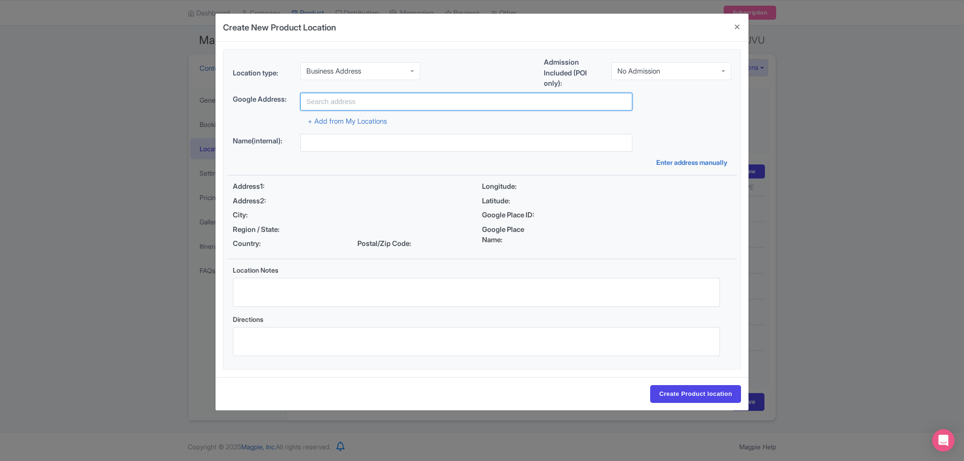
click at [365, 97] on input "text" at bounding box center [466, 102] width 332 height 18
paste input "Madame Tussauds [GEOGRAPHIC_DATA]"
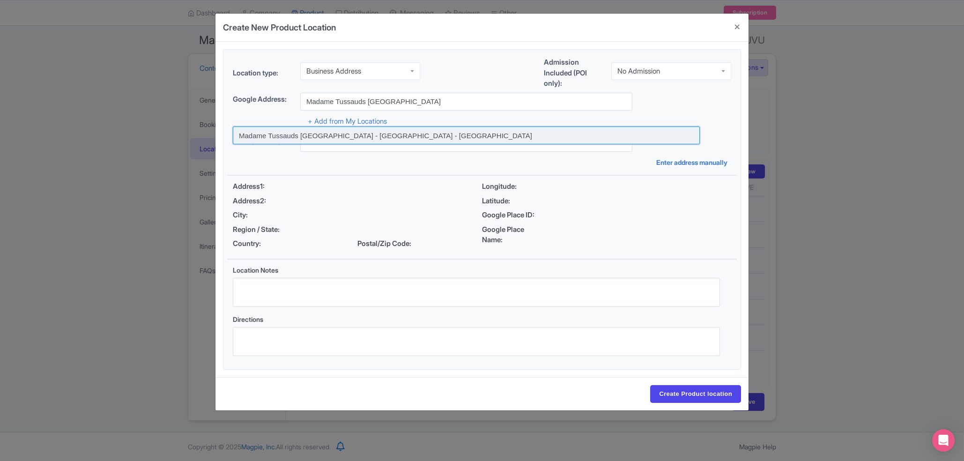
click at [386, 134] on input at bounding box center [466, 136] width 467 height 18
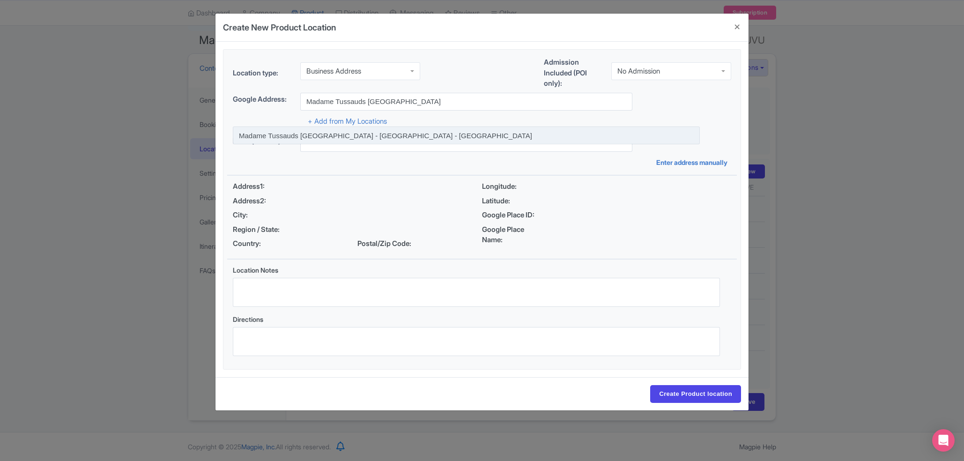
type input "Madame Tussauds [GEOGRAPHIC_DATA] - [GEOGRAPHIC_DATA] - [GEOGRAPHIC_DATA]"
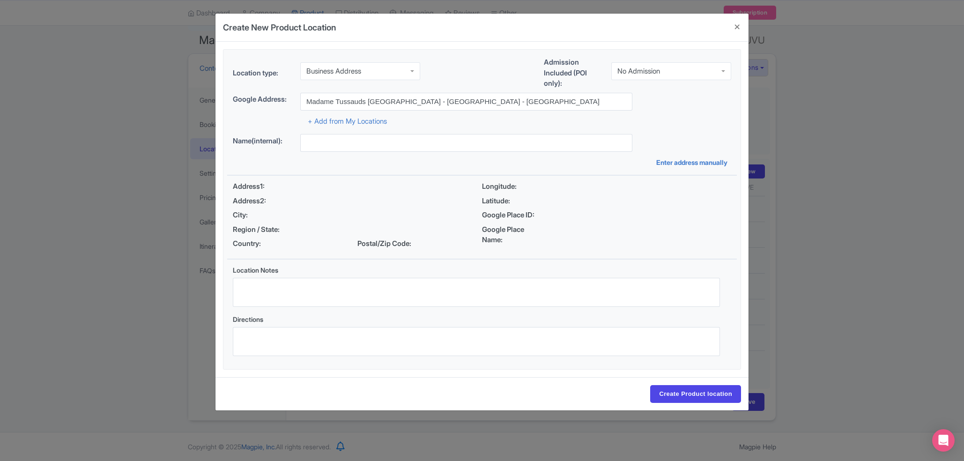
type input "Madame Tussauds [GEOGRAPHIC_DATA] - [GEOGRAPHIC_DATA] - [GEOGRAPHIC_DATA]"
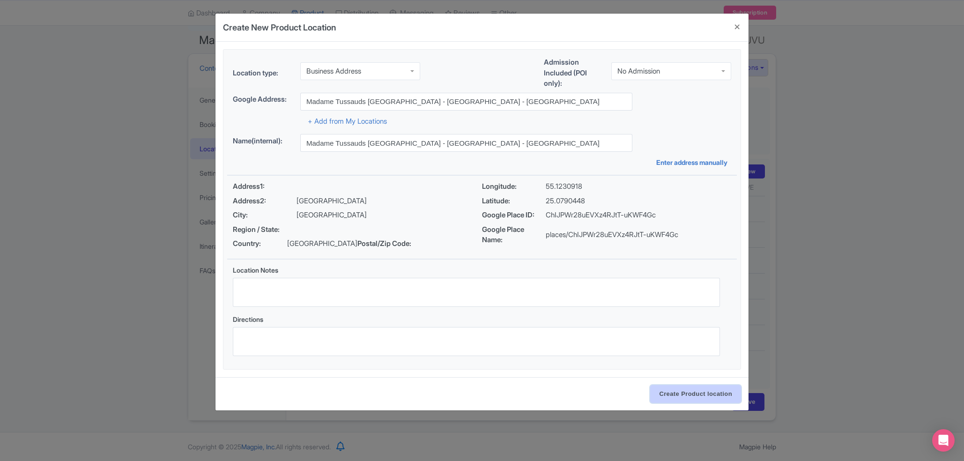
click at [667, 403] on input "Create Product location" at bounding box center [695, 394] width 91 height 18
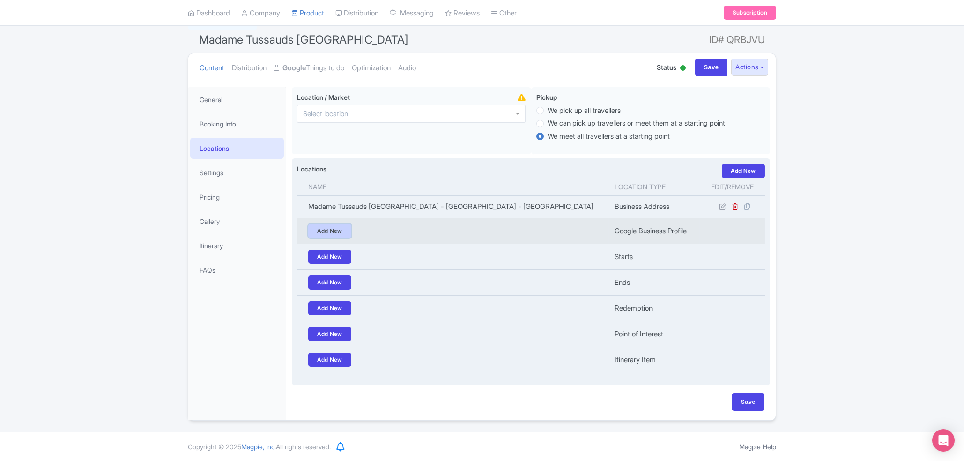
click at [348, 228] on link "Add New" at bounding box center [329, 231] width 43 height 14
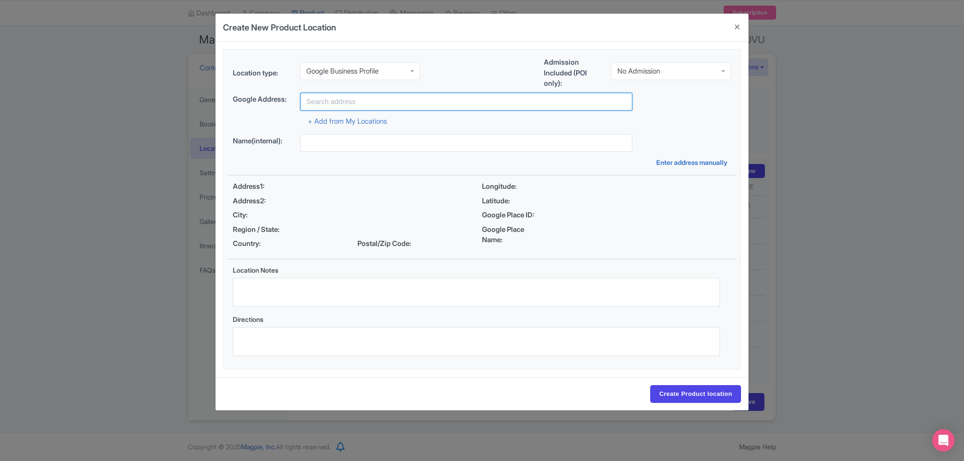
click at [414, 103] on input "text" at bounding box center [466, 102] width 332 height 18
paste input "Madame Tussauds [GEOGRAPHIC_DATA]"
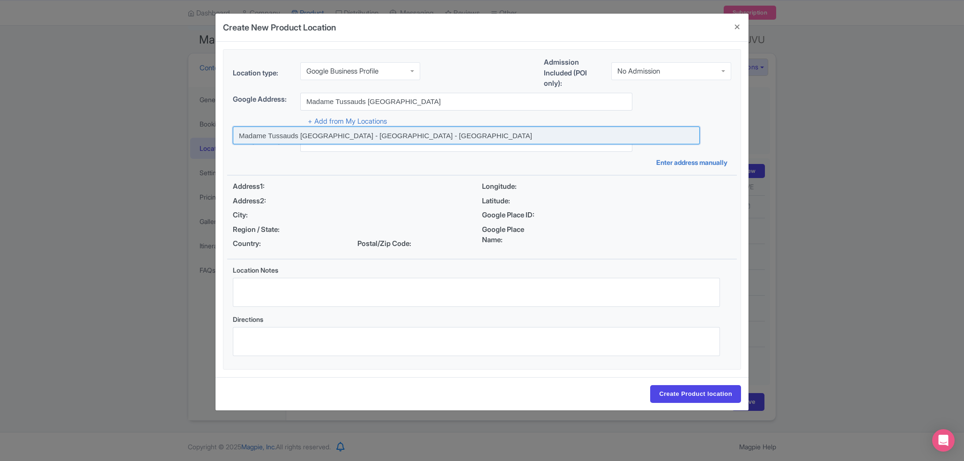
click at [418, 134] on input at bounding box center [466, 136] width 467 height 18
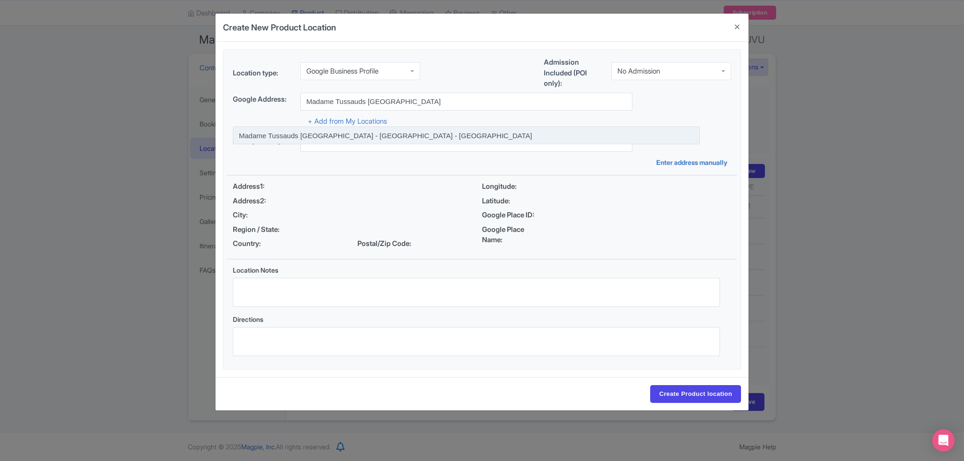
type input "Madame Tussauds [GEOGRAPHIC_DATA] - [GEOGRAPHIC_DATA] - [GEOGRAPHIC_DATA]"
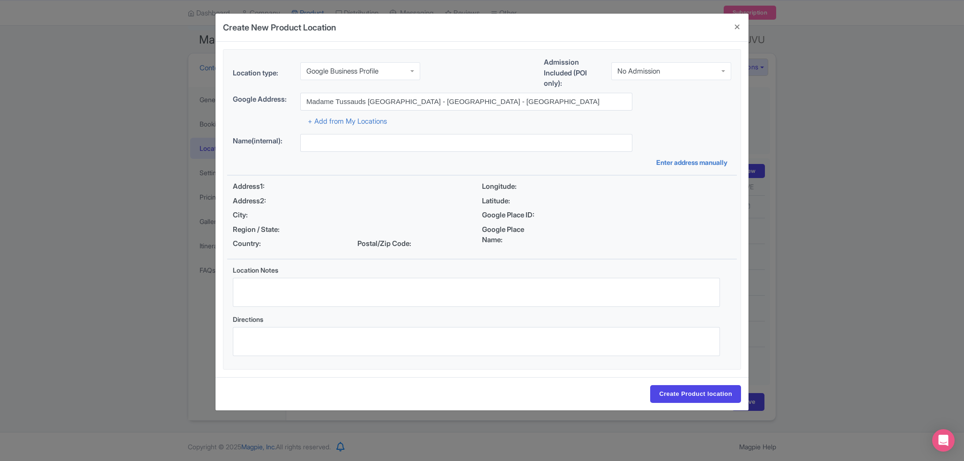
type input "Madame Tussauds [GEOGRAPHIC_DATA] - [GEOGRAPHIC_DATA] - [GEOGRAPHIC_DATA]"
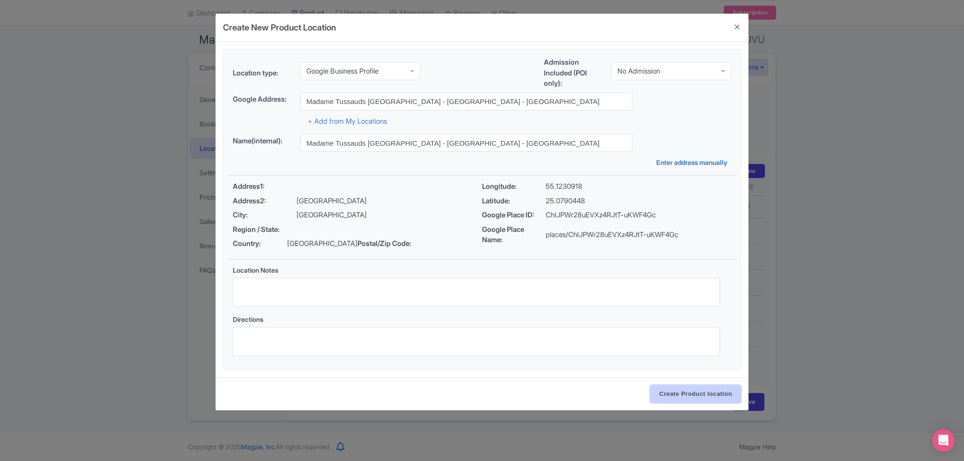
click at [704, 400] on input "Create Product location" at bounding box center [695, 394] width 91 height 18
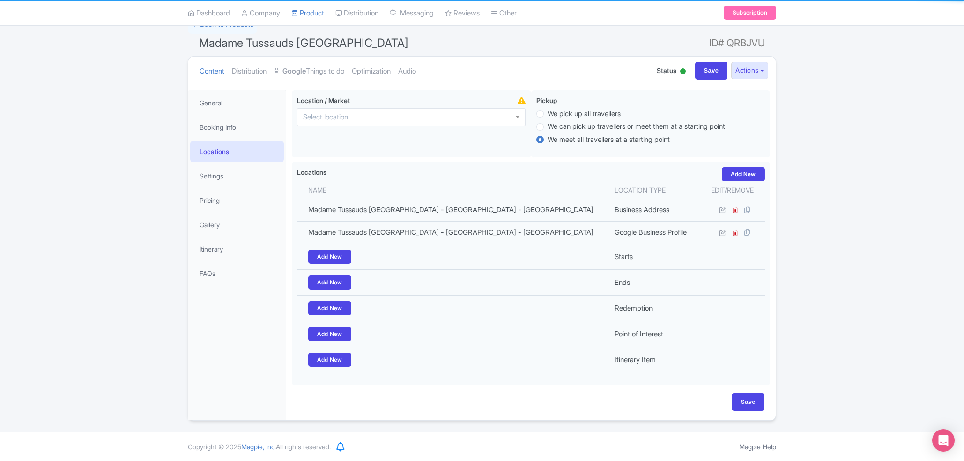
scroll to position [77, 0]
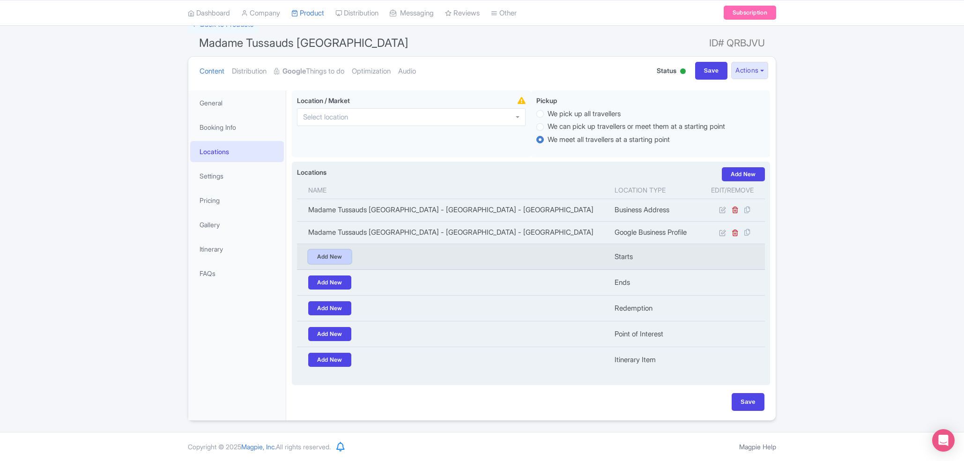
click at [335, 253] on link "Add New" at bounding box center [329, 257] width 43 height 14
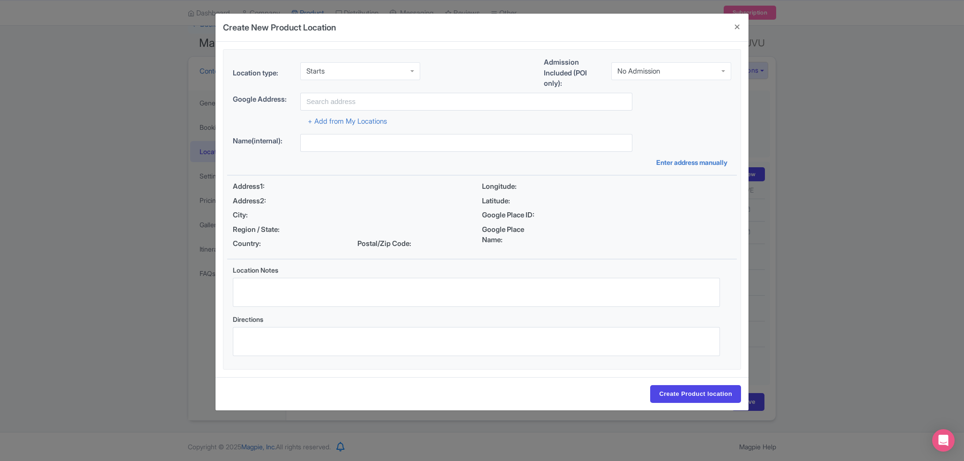
drag, startPoint x: 401, startPoint y: 112, endPoint x: 389, endPoint y: 97, distance: 18.0
click at [389, 97] on div "Google place Google Address: + Add from My Locations" at bounding box center [482, 110] width 510 height 34
click at [389, 97] on input "text" at bounding box center [466, 102] width 332 height 18
paste input "Madame Tussauds [GEOGRAPHIC_DATA]"
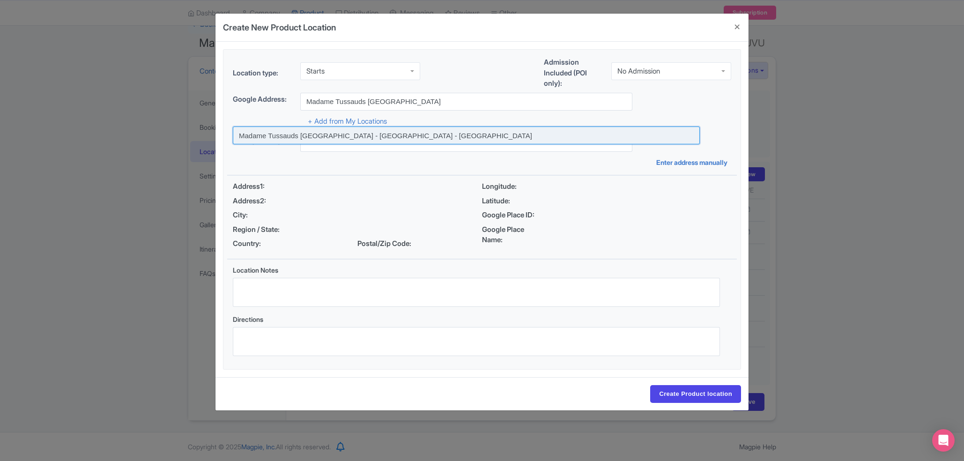
click at [391, 131] on input at bounding box center [466, 136] width 467 height 18
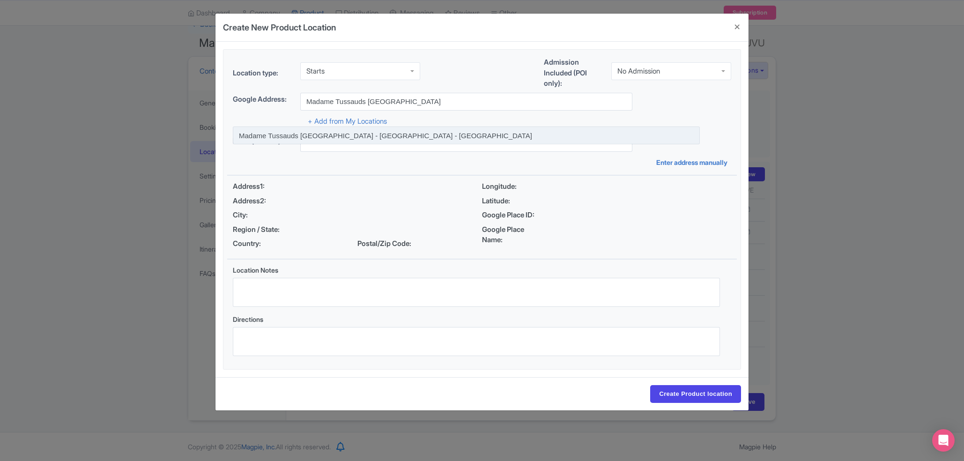
type input "Madame Tussauds [GEOGRAPHIC_DATA] - [GEOGRAPHIC_DATA] - [GEOGRAPHIC_DATA]"
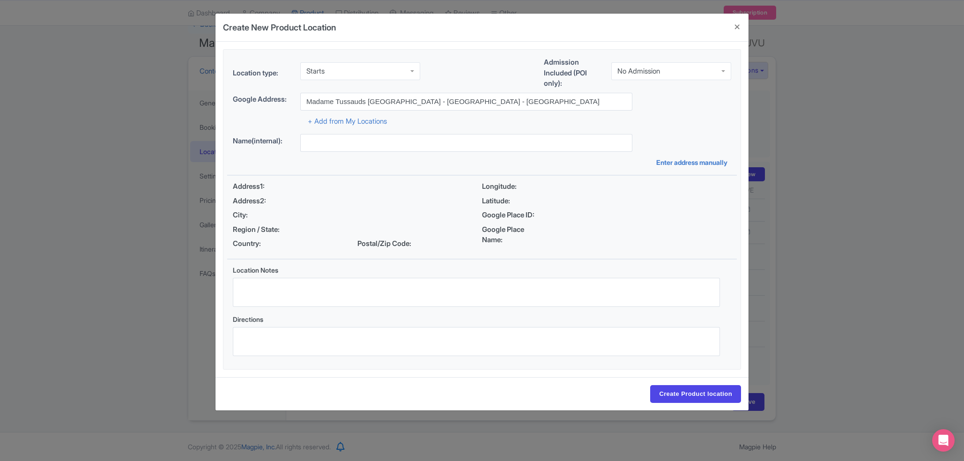
type input "Madame Tussauds [GEOGRAPHIC_DATA] - [GEOGRAPHIC_DATA] - [GEOGRAPHIC_DATA]"
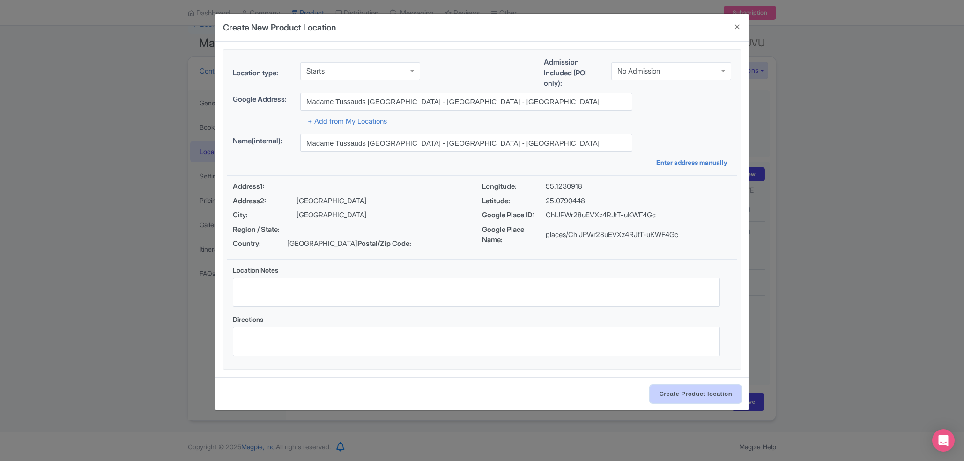
click at [696, 403] on input "Create Product location" at bounding box center [695, 394] width 91 height 18
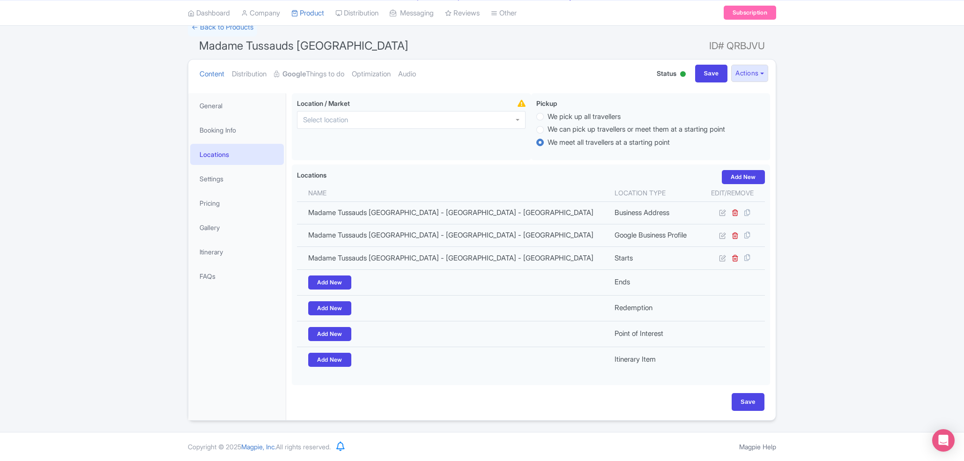
scroll to position [74, 0]
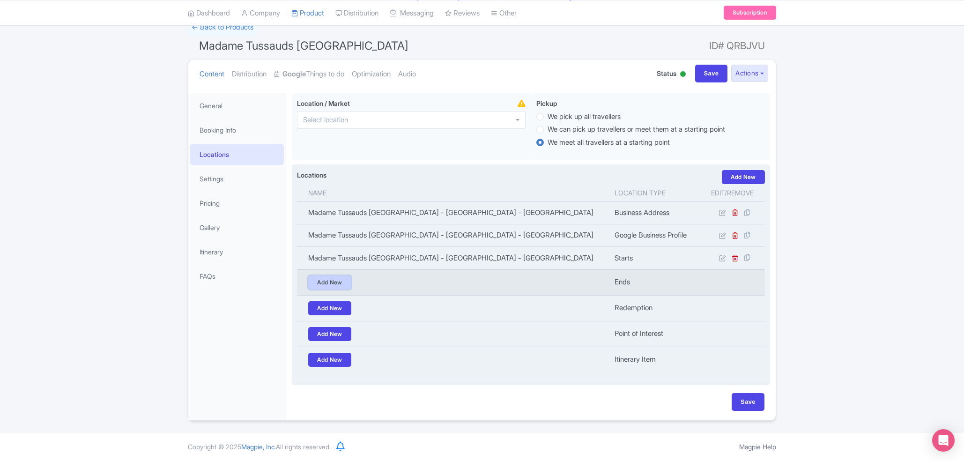
click at [321, 283] on link "Add New" at bounding box center [329, 283] width 43 height 14
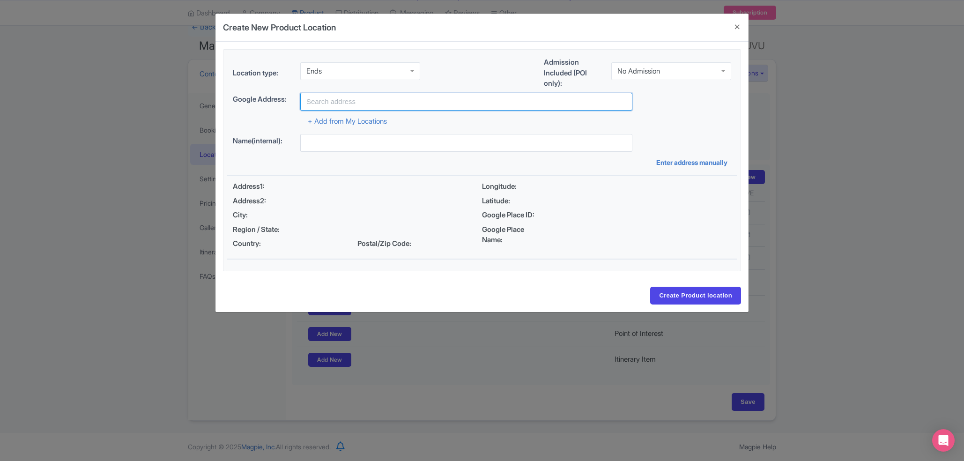
click at [421, 108] on input "text" at bounding box center [466, 102] width 332 height 18
paste input "Madame Tussauds [GEOGRAPHIC_DATA]"
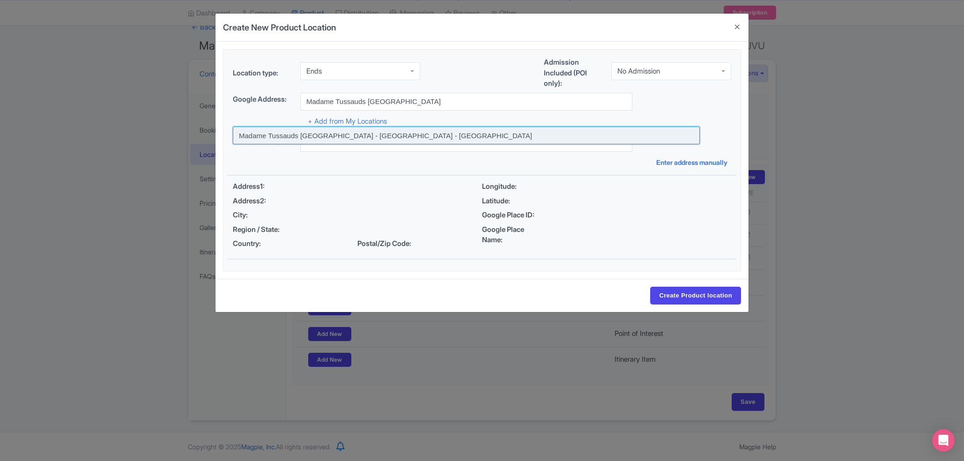
click at [420, 130] on input at bounding box center [466, 136] width 467 height 18
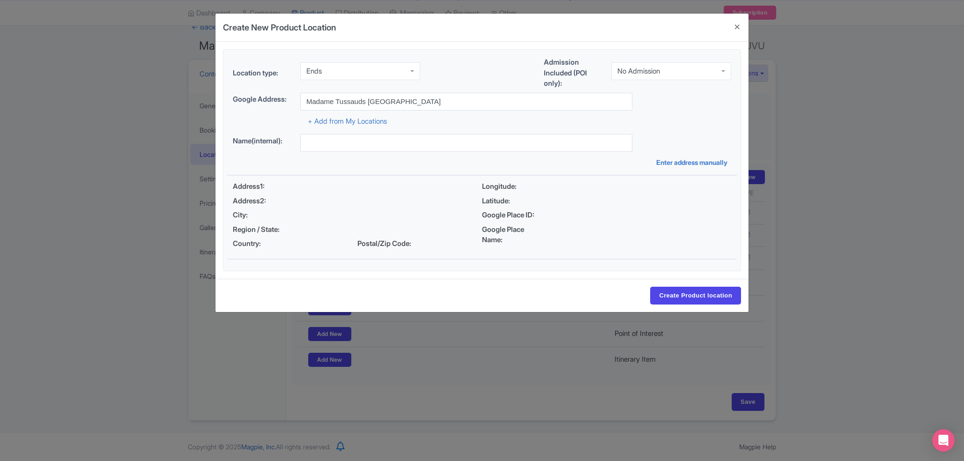
type input "Madame Tussauds [GEOGRAPHIC_DATA] - [GEOGRAPHIC_DATA] - [GEOGRAPHIC_DATA]"
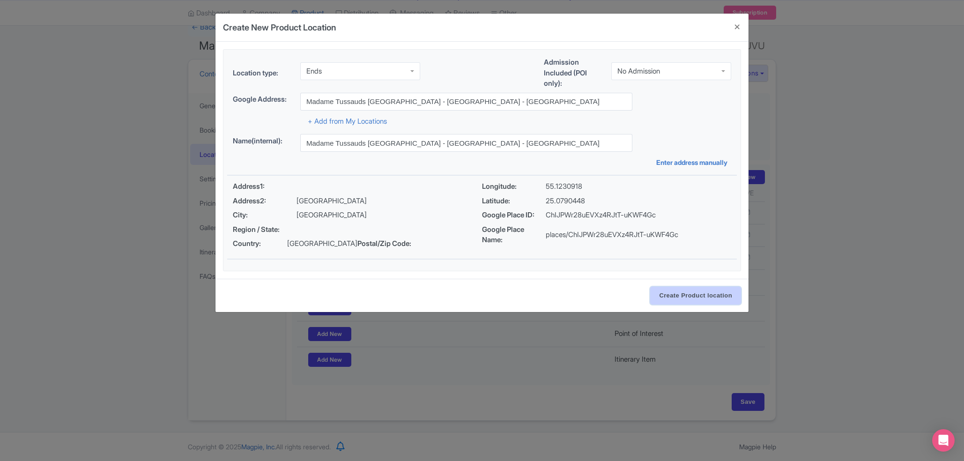
click at [687, 305] on input "Create Product location" at bounding box center [695, 296] width 91 height 18
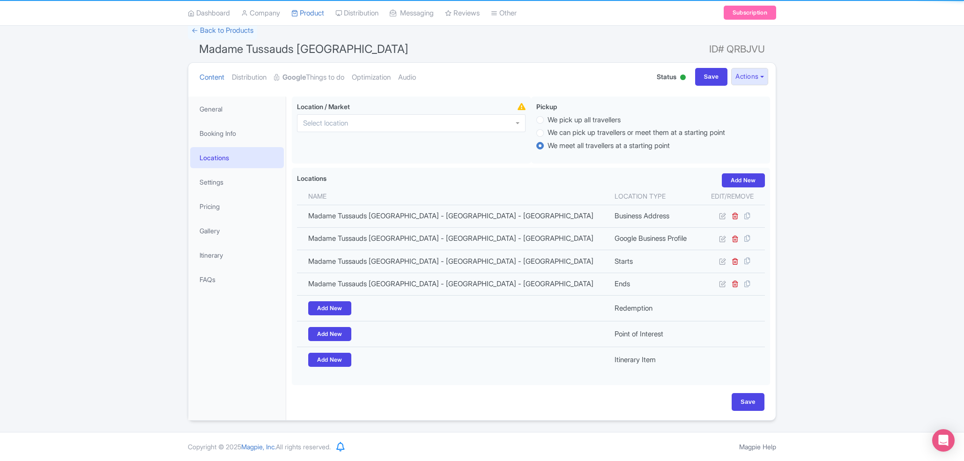
scroll to position [70, 0]
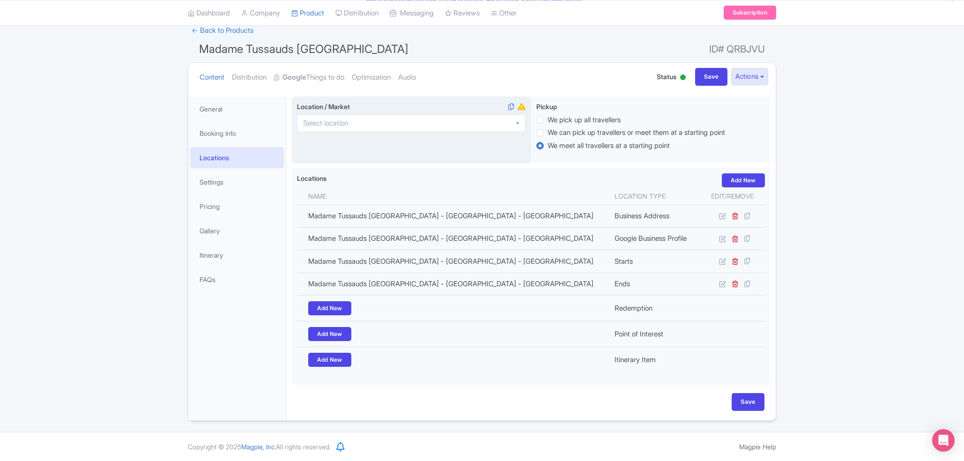
click at [467, 115] on div at bounding box center [411, 123] width 229 height 18
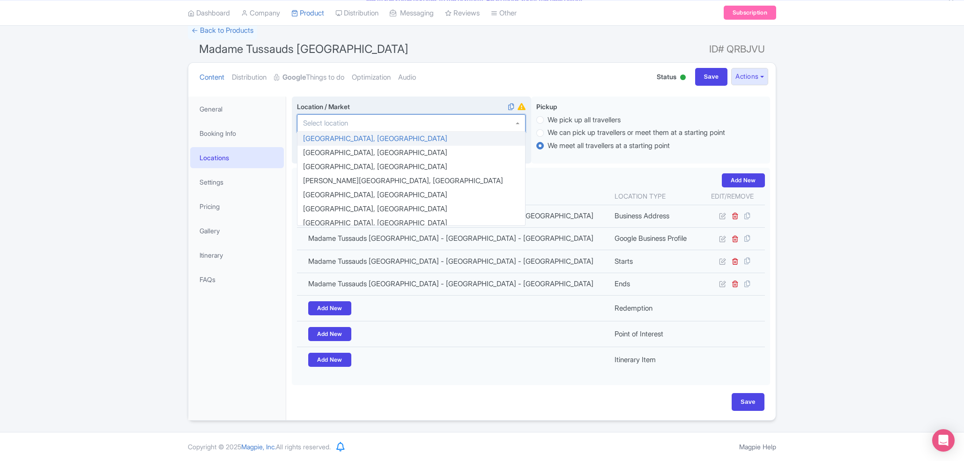
type input "d"
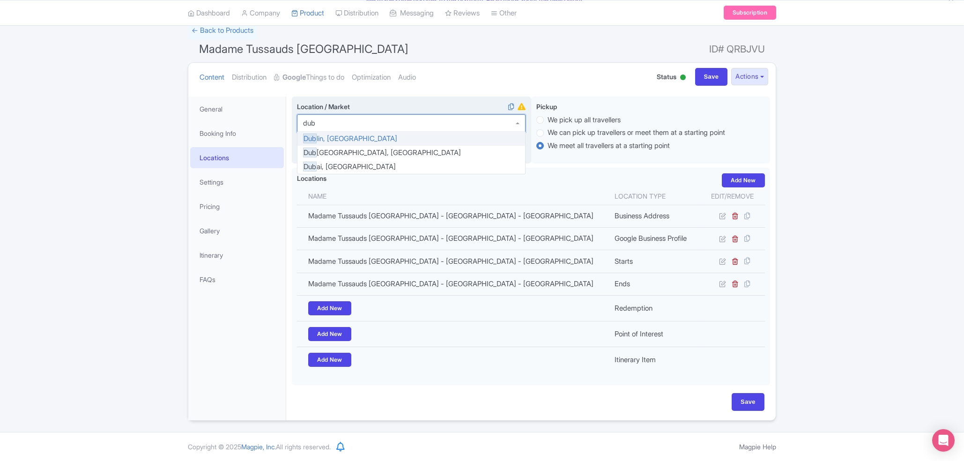
scroll to position [0, 0]
type input "dubai"
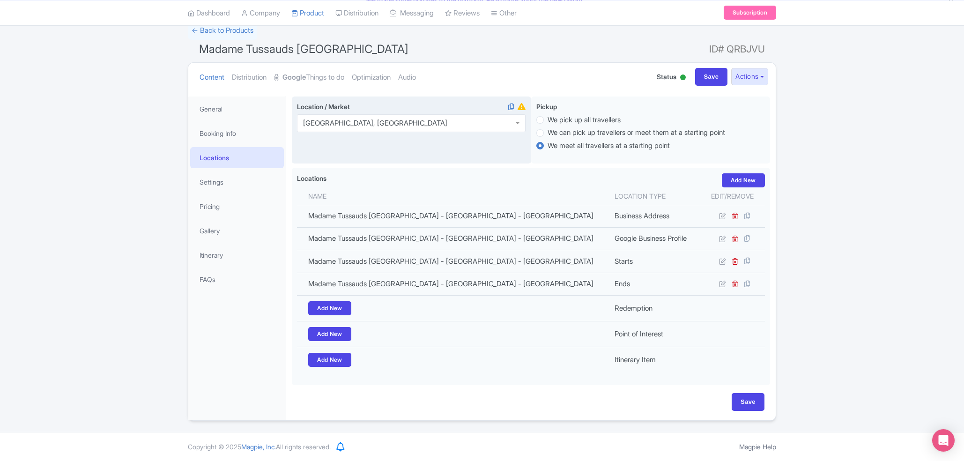
click at [386, 136] on div "Location / Market Dubai, United Arab Emirates Dubai, United Arab Emirates Dubai…" at bounding box center [411, 130] width 239 height 67
click at [752, 408] on input "Save" at bounding box center [748, 402] width 33 height 18
type input "Update Product"
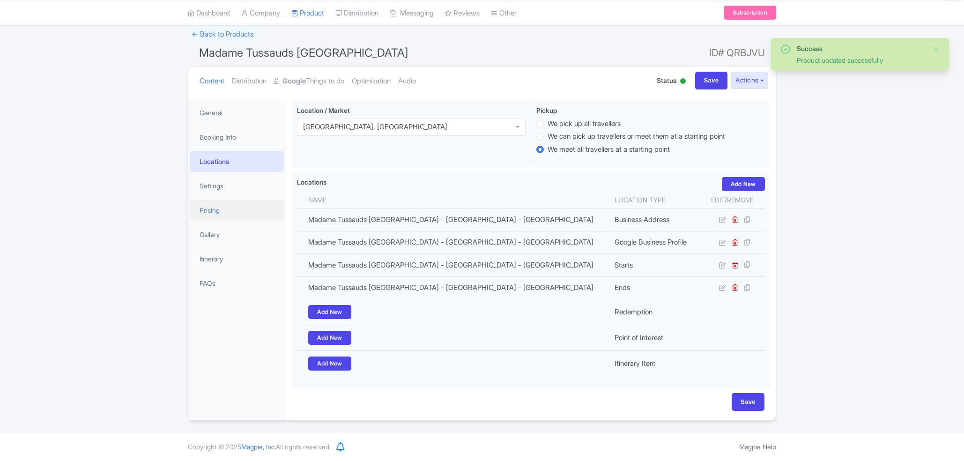
scroll to position [67, 0]
click at [209, 186] on link "Settings" at bounding box center [237, 185] width 94 height 21
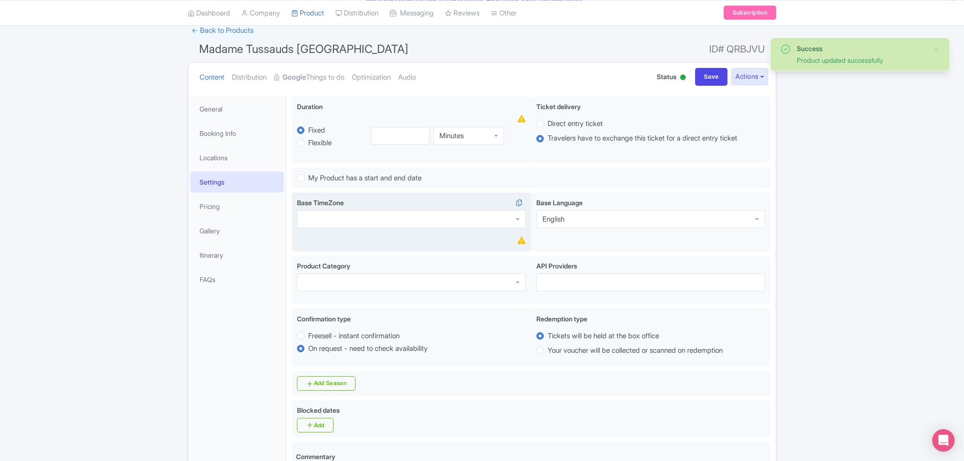
click at [326, 221] on div at bounding box center [411, 219] width 229 height 18
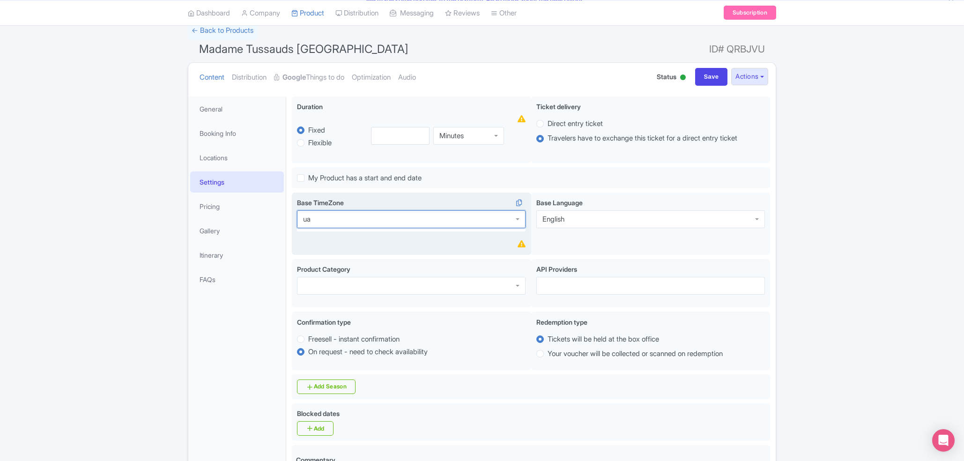
type input "u"
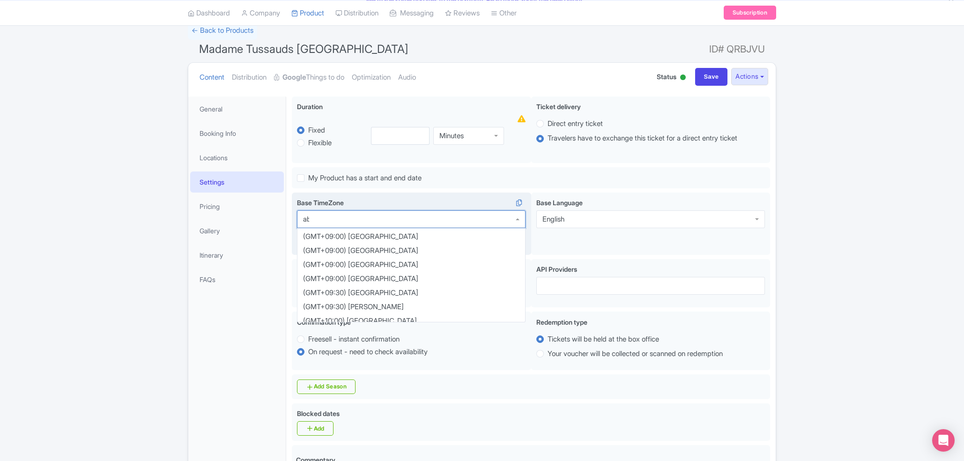
scroll to position [42, 0]
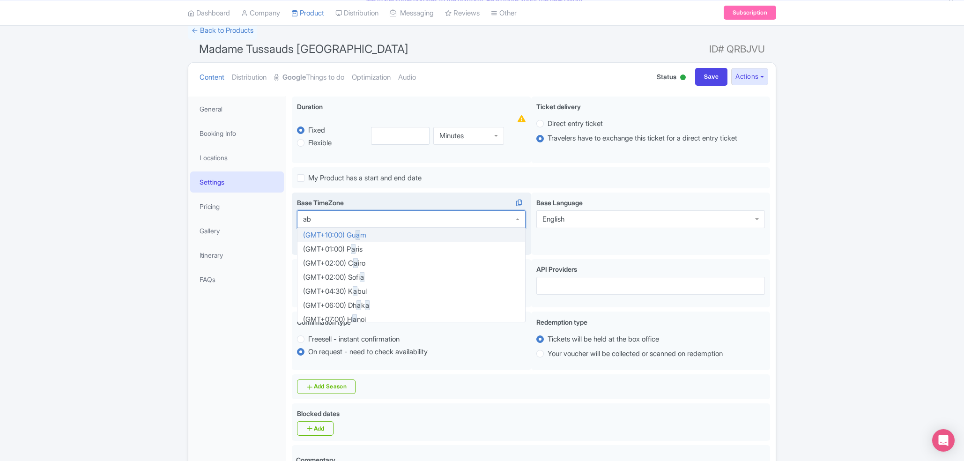
type input "abu"
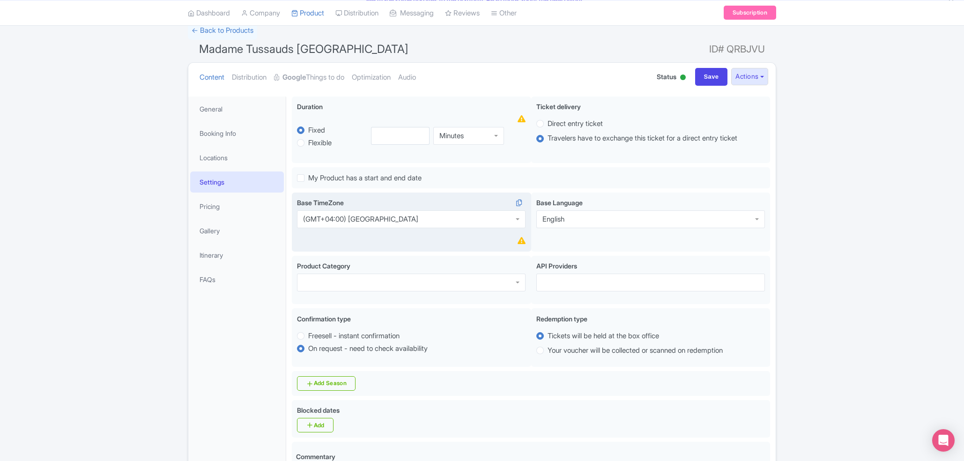
click at [345, 246] on div "Base TimeZone (GMT+04:00) [GEOGRAPHIC_DATA] (GMT+04:00) [GEOGRAPHIC_DATA] (GMT-…" at bounding box center [411, 223] width 239 height 60
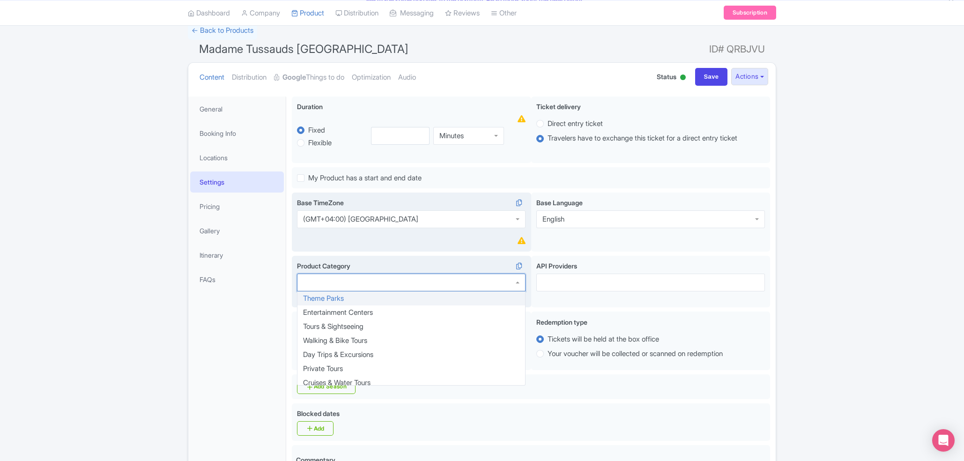
click at [381, 281] on div at bounding box center [411, 283] width 229 height 18
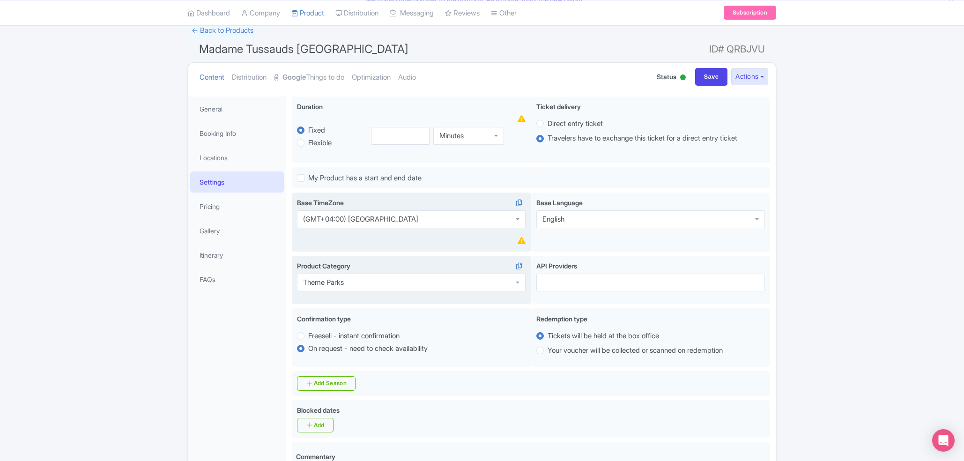
click at [369, 301] on div "Product Category Theme Parks Theme Parks Theme Parks Entertainment Centers Tour…" at bounding box center [411, 280] width 239 height 49
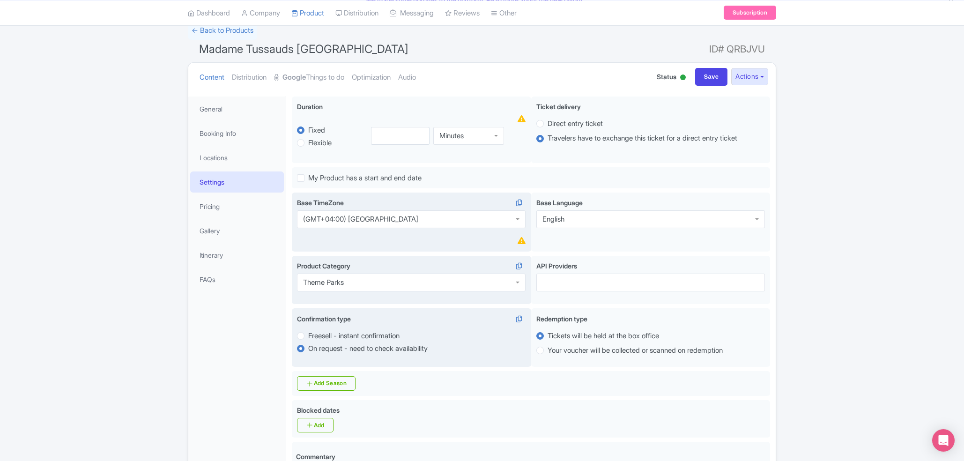
click at [391, 336] on label "Freesell - instant confirmation" at bounding box center [353, 336] width 91 height 11
click at [318, 336] on input "Freesell - instant confirmation" at bounding box center [312, 334] width 9 height 9
radio input "true"
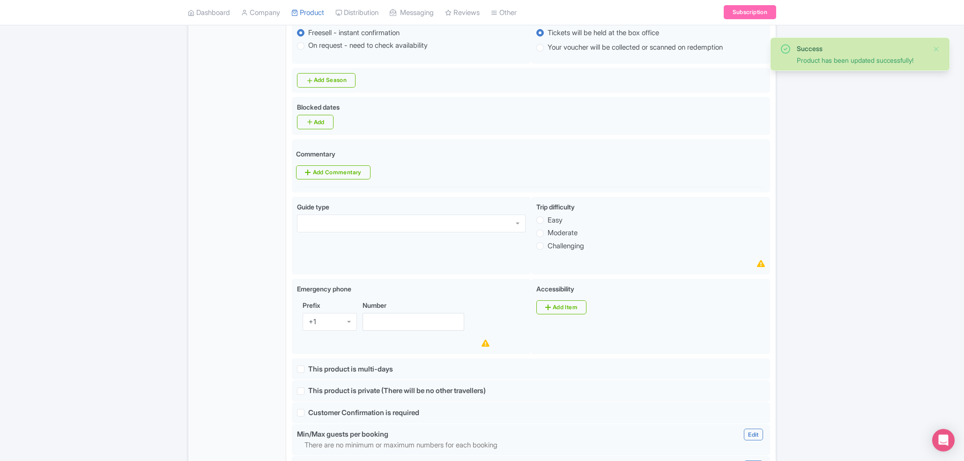
scroll to position [362, 0]
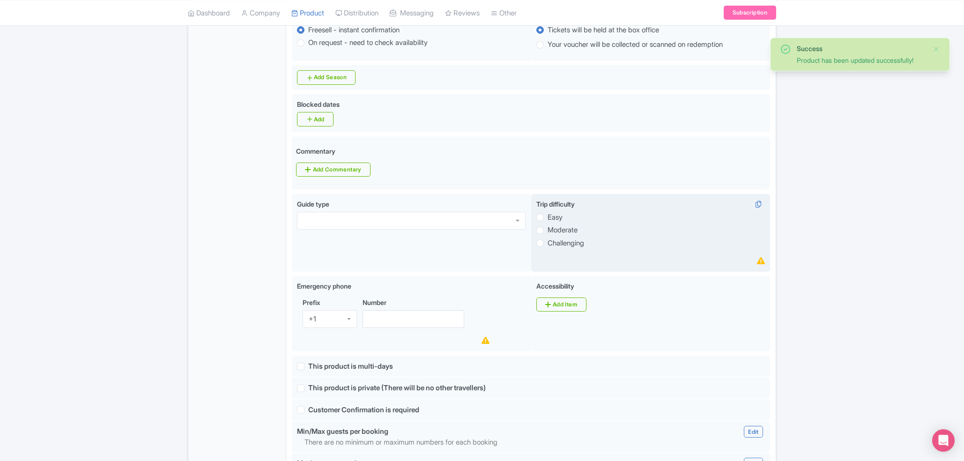
click at [556, 236] on label "Moderate" at bounding box center [563, 230] width 30 height 11
click at [556, 234] on input "Moderate" at bounding box center [552, 229] width 9 height 9
radio input "true"
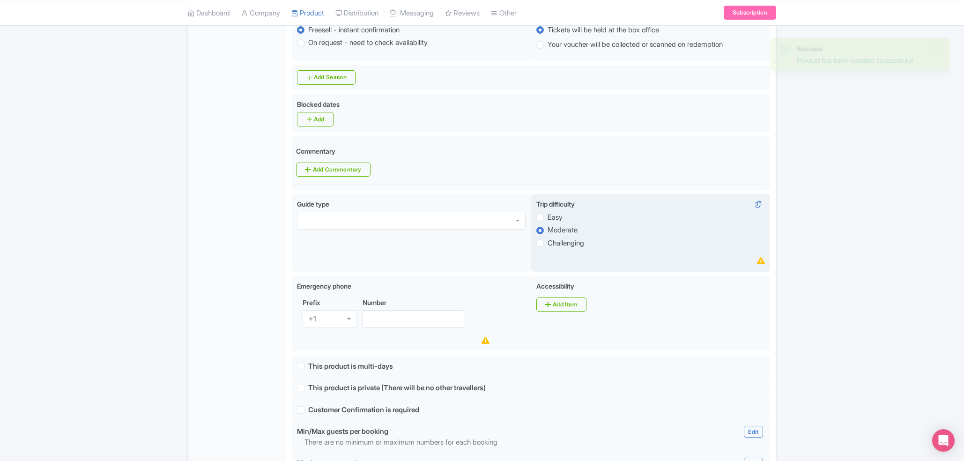
click at [546, 223] on label "Easy" at bounding box center [651, 217] width 229 height 11
click at [548, 221] on input "Easy" at bounding box center [552, 216] width 9 height 9
radio input "true"
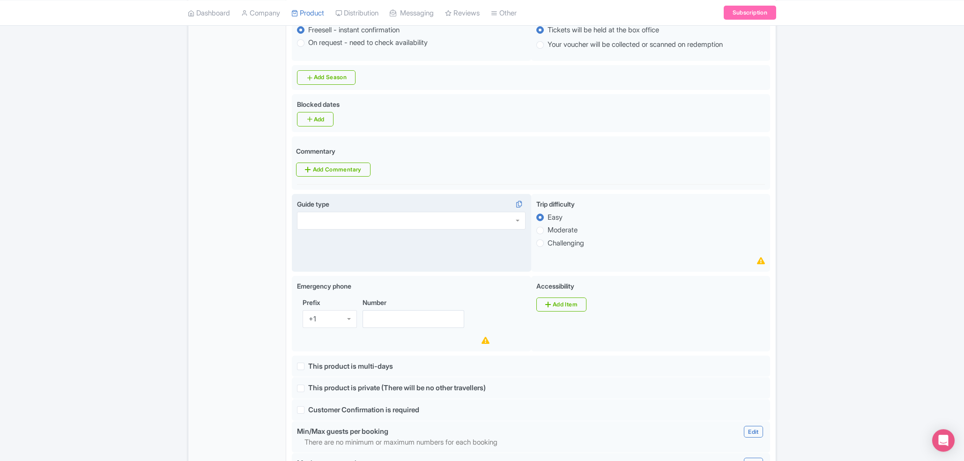
click at [449, 230] on div at bounding box center [411, 221] width 229 height 18
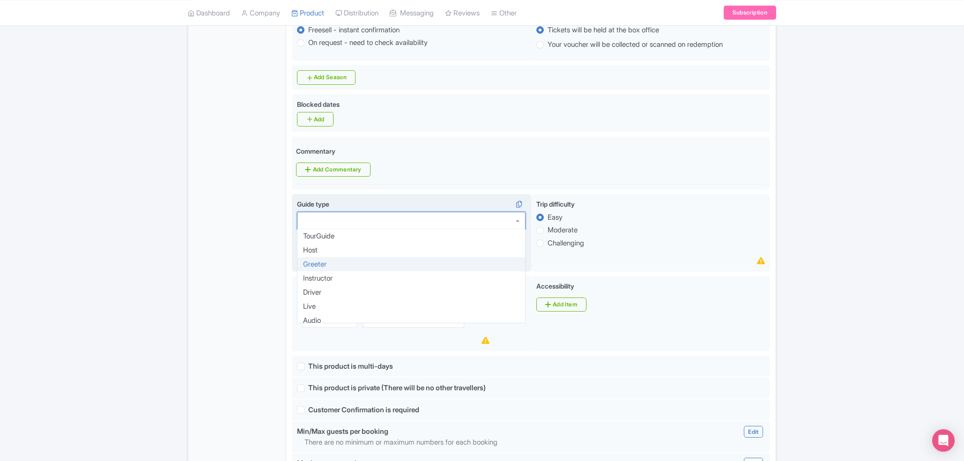
scroll to position [19, 0]
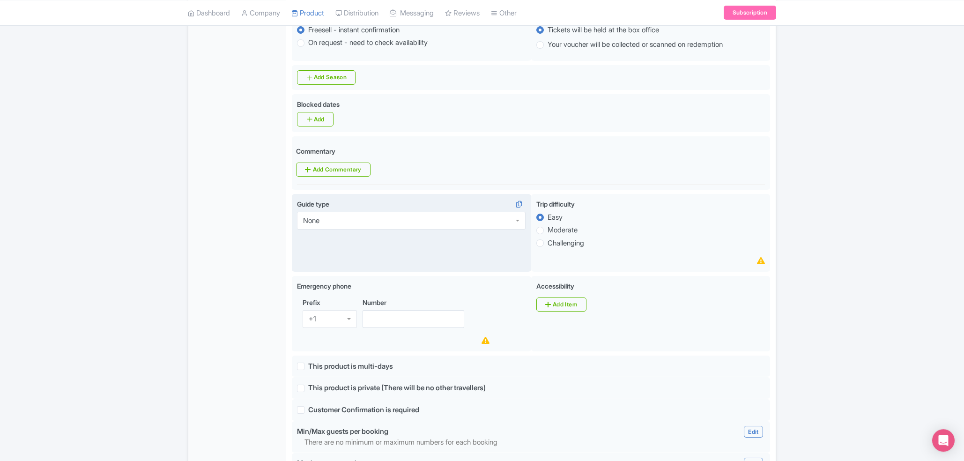
click at [353, 322] on div "Duration i fixed Fixed Flexible minutes Minutes Minutes Ticket delivery i Direc…" at bounding box center [531, 301] width 478 height 1000
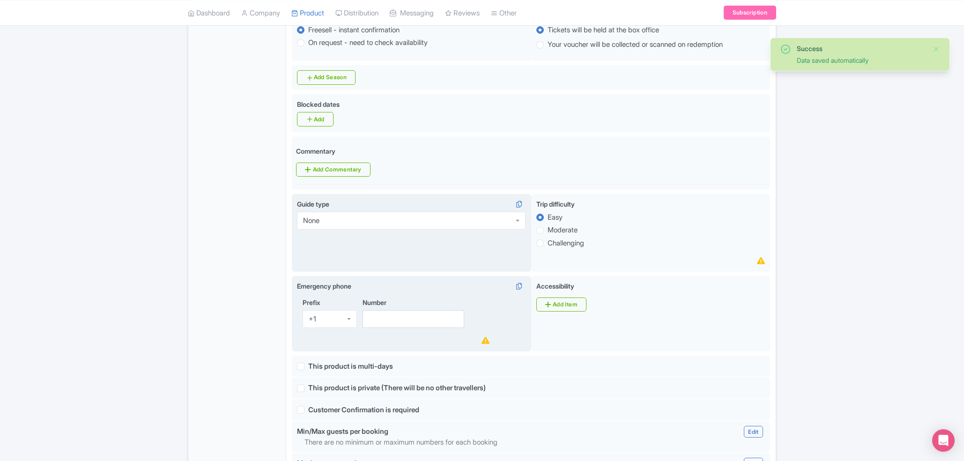
click at [325, 324] on div "+1" at bounding box center [330, 319] width 54 height 18
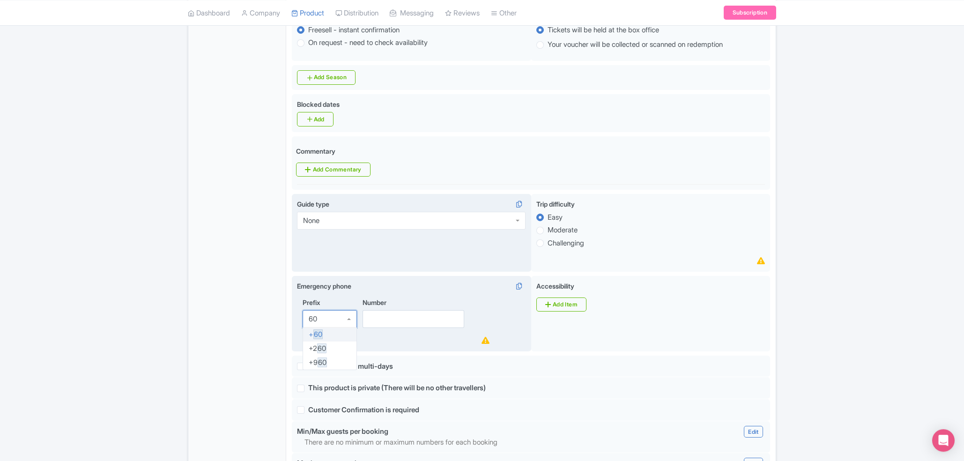
type input "6"
type input "60"
click at [327, 343] on div "Prefix +60 +60 +1 +7 +20 +27 +30 +31 +32 +33 +34 +36 +39 +40 +41 +43 +44 +45 +4…" at bounding box center [330, 322] width 54 height 49
click at [395, 328] on input "Number" at bounding box center [414, 319] width 102 height 18
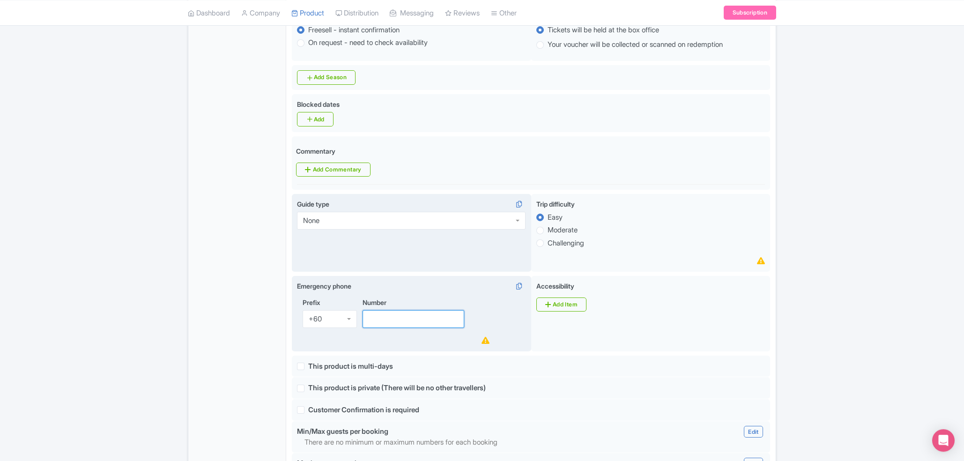
paste input "Madame Tussauds [GEOGRAPHIC_DATA]"
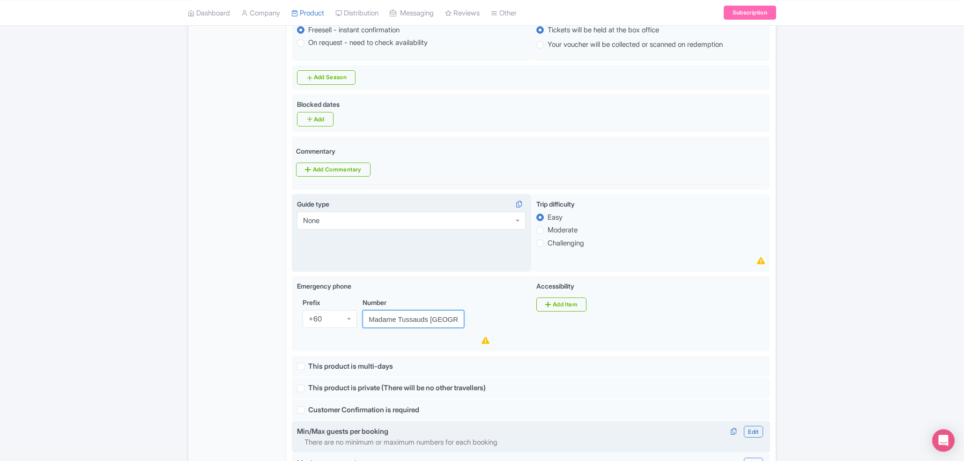
type input "Madame Tussauds [GEOGRAPHIC_DATA]"
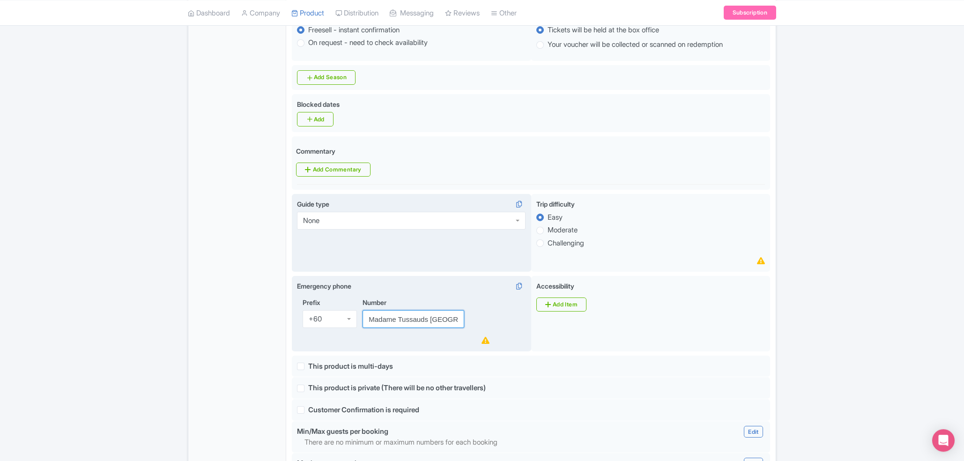
click at [450, 328] on input "Madame Tussauds [GEOGRAPHIC_DATA]" at bounding box center [414, 319] width 102 height 18
paste input "0178448194"
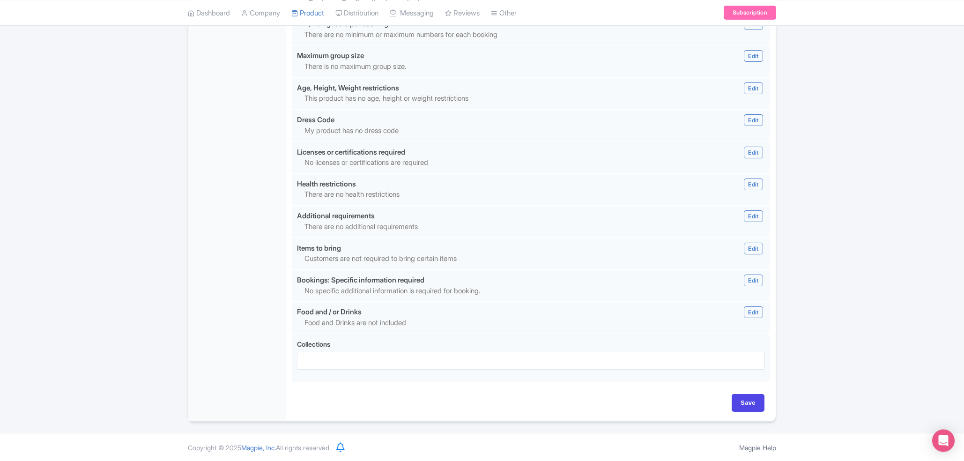
scroll to position [778, 0]
type input "178448194"
click at [747, 403] on input "Save" at bounding box center [748, 402] width 33 height 18
type input "Update Product"
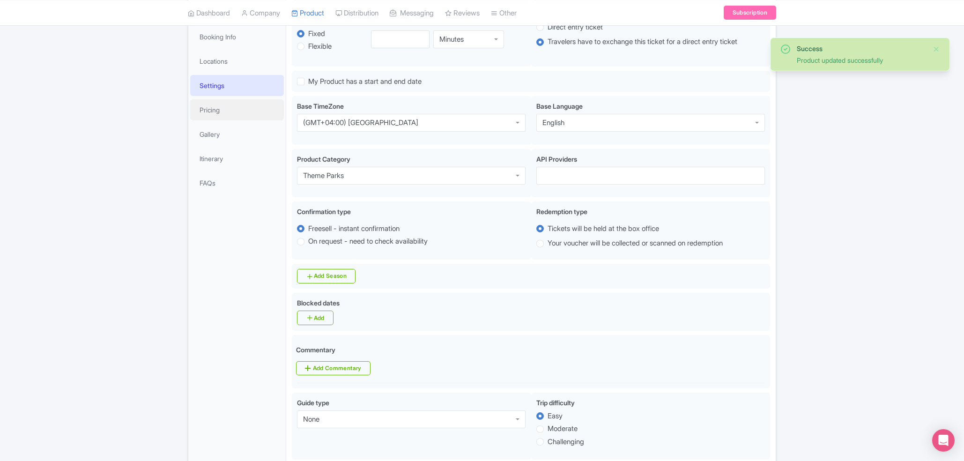
click at [234, 104] on link "Pricing" at bounding box center [237, 109] width 94 height 21
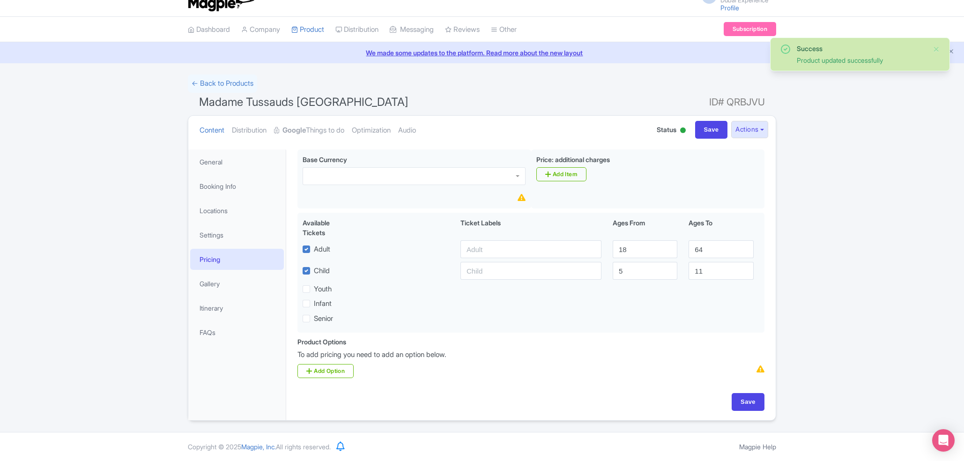
scroll to position [16, 0]
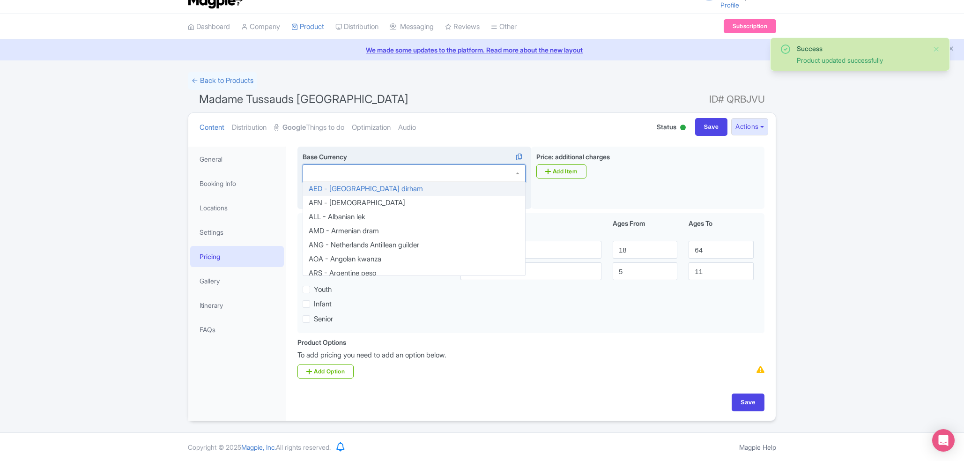
click at [391, 174] on div at bounding box center [414, 173] width 223 height 18
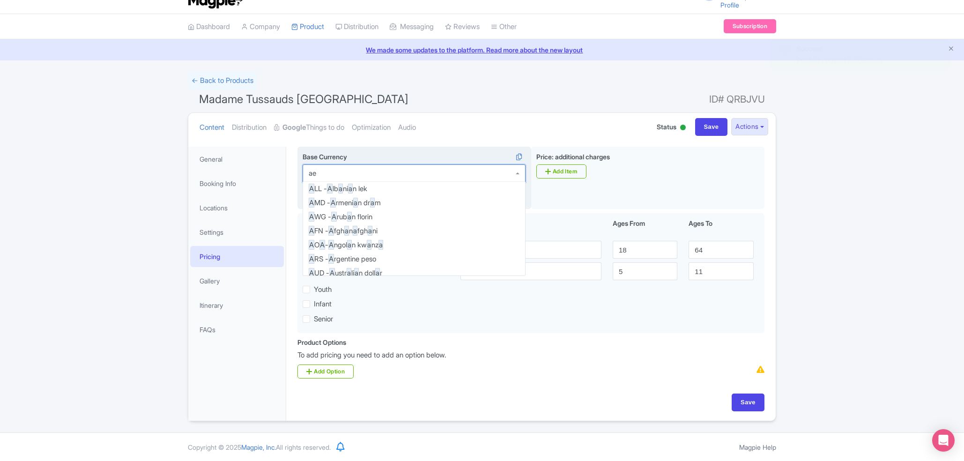
scroll to position [0, 0]
type input "aed"
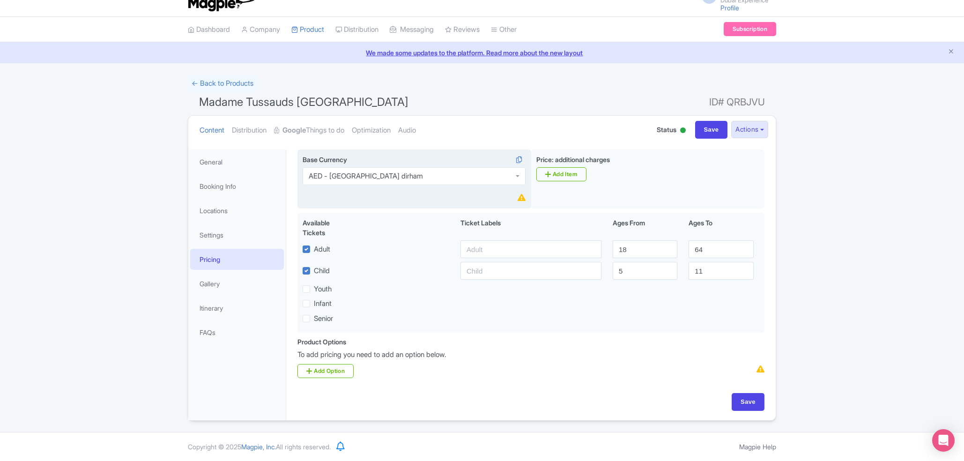
click at [381, 192] on div "Base Currency AED - United Arab Emirates dirham AED - United Arab Emirates dirh…" at bounding box center [415, 179] width 234 height 60
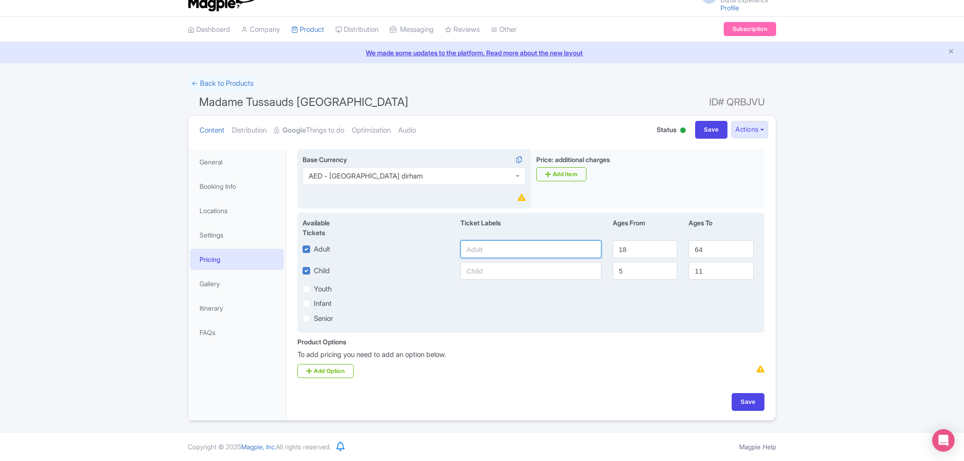
click at [500, 244] on input "text" at bounding box center [531, 249] width 141 height 18
type input "Adult"
type input "Child"
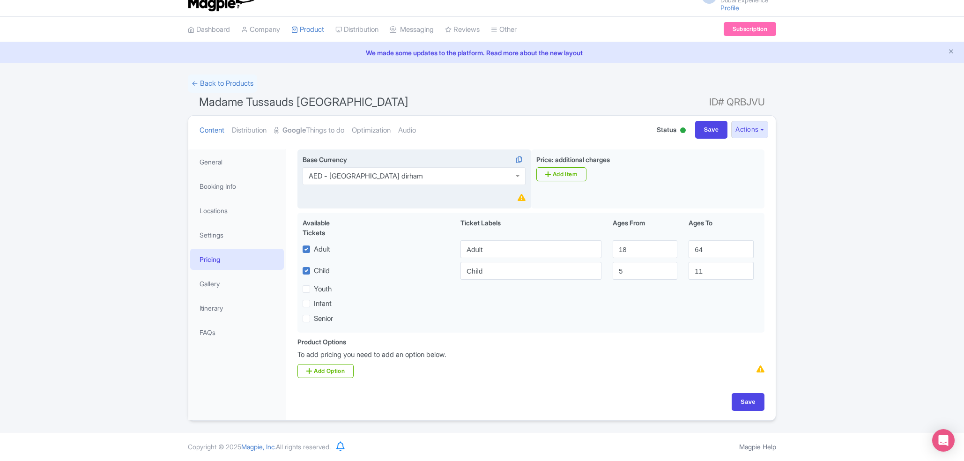
click at [806, 264] on div "Success Product updated successfully ← Back to Products Madame Tussauds Dubai I…" at bounding box center [482, 248] width 964 height 346
click at [335, 371] on link "Add Option" at bounding box center [326, 371] width 56 height 14
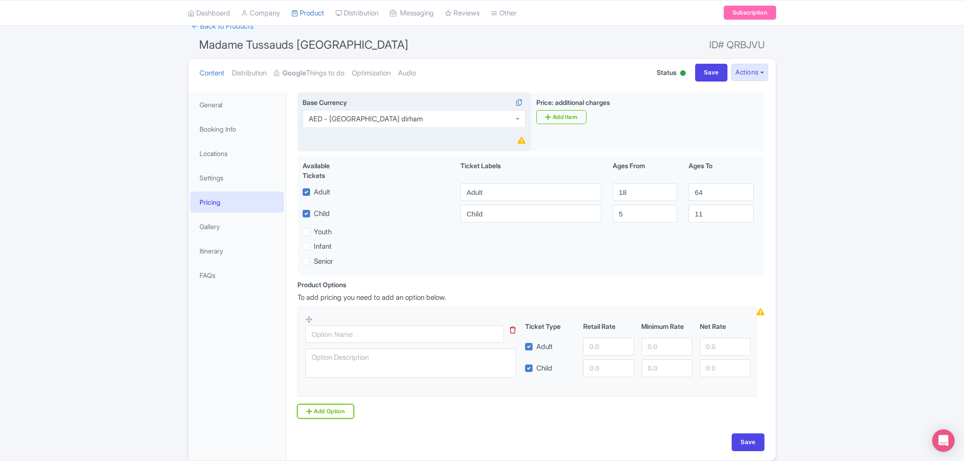
scroll to position [73, 0]
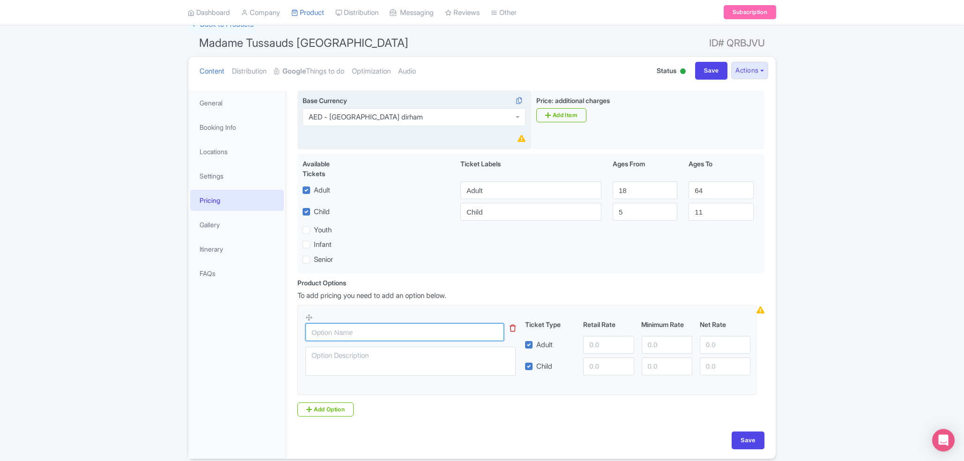
click at [409, 341] on input "text" at bounding box center [405, 332] width 199 height 18
paste input "Madame Tussauds Dubai Ticket"
click at [421, 341] on input "Madame Tussauds Dubai Ticket" at bounding box center [405, 332] width 199 height 18
type input "Madame Tussauds Dubai Ticket"
click at [421, 358] on textarea at bounding box center [411, 361] width 210 height 29
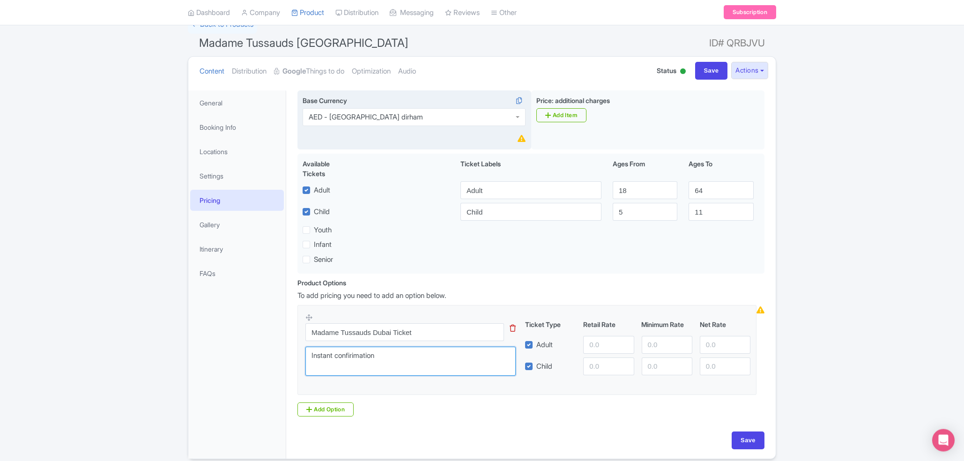
click at [364, 360] on textarea "Instant confirimation" at bounding box center [411, 361] width 210 height 29
click at [363, 362] on textarea "Instant confirimation" at bounding box center [411, 361] width 210 height 29
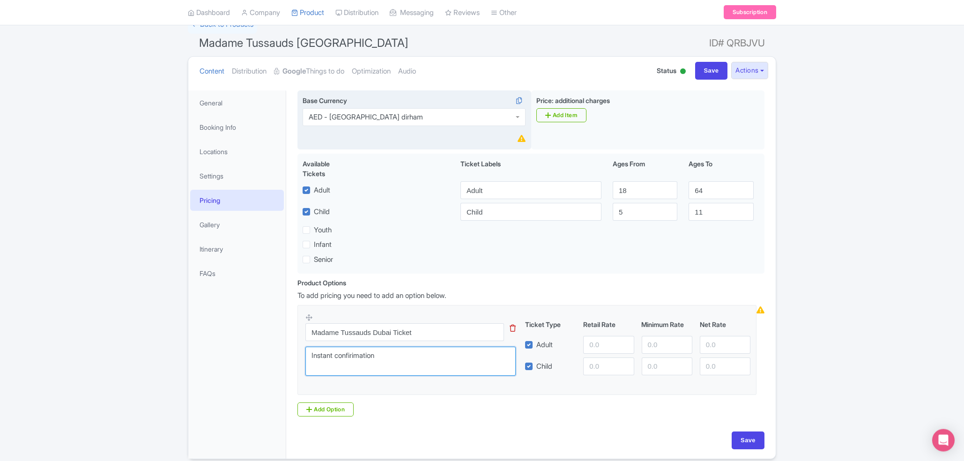
click at [363, 362] on textarea "Instant confirimation" at bounding box center [411, 361] width 210 height 29
click at [378, 366] on textarea "Instant confirimation" at bounding box center [411, 361] width 210 height 29
type textarea "Instant Confirmation"
click at [592, 348] on input "number" at bounding box center [608, 345] width 51 height 18
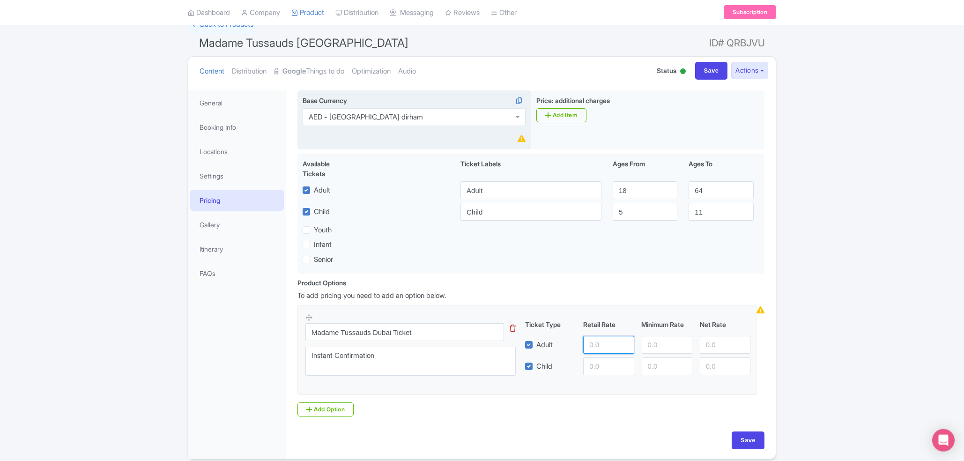
click at [592, 348] on input "number" at bounding box center [608, 345] width 51 height 18
paste input "87.52"
type input "8"
type input "107"
click at [732, 445] on input "Save" at bounding box center [748, 441] width 33 height 18
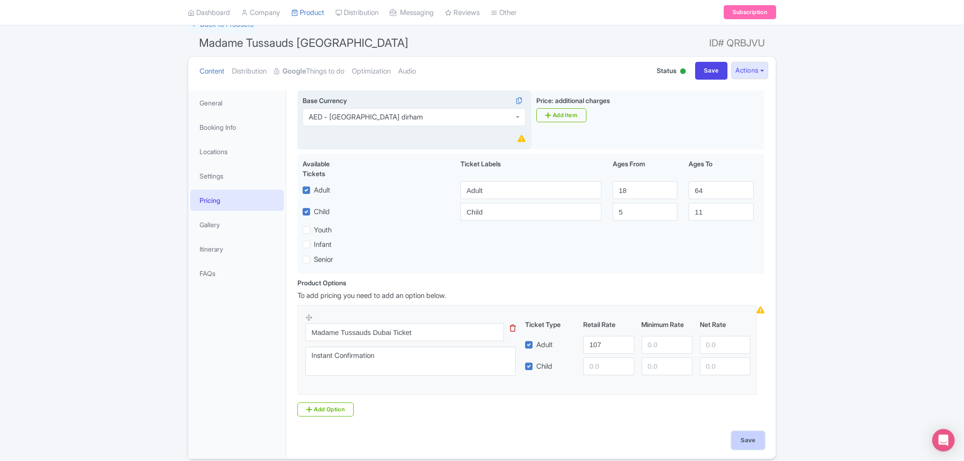
type input "Saving..."
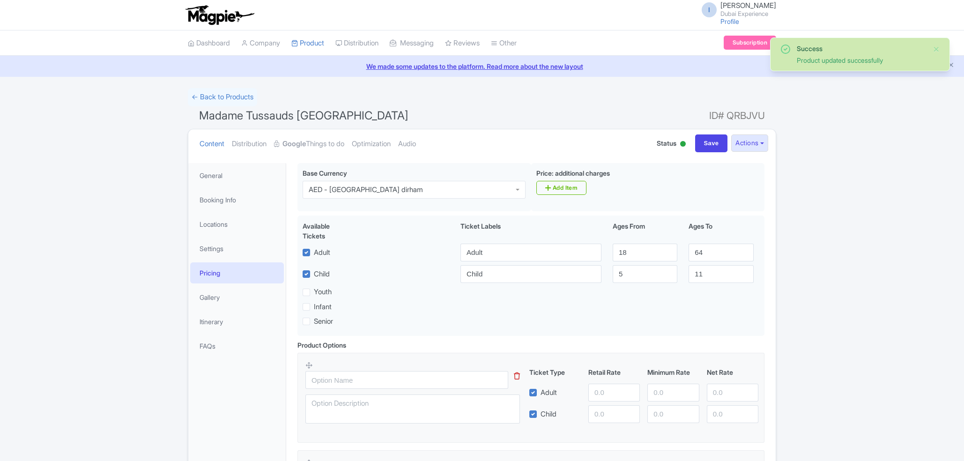
scroll to position [163, 0]
